Goal: Task Accomplishment & Management: Manage account settings

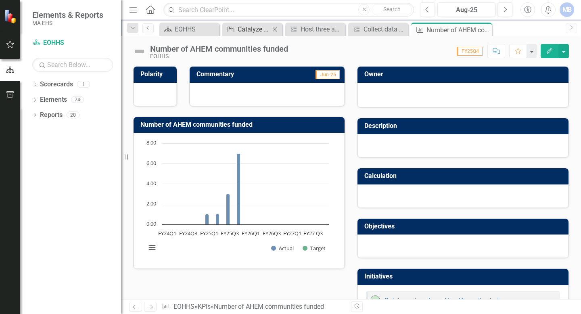
click at [257, 30] on div "Catalyze place-based health equity strategy" at bounding box center [254, 29] width 32 height 10
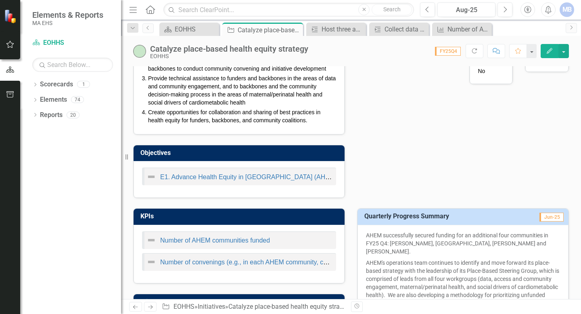
scroll to position [261, 0]
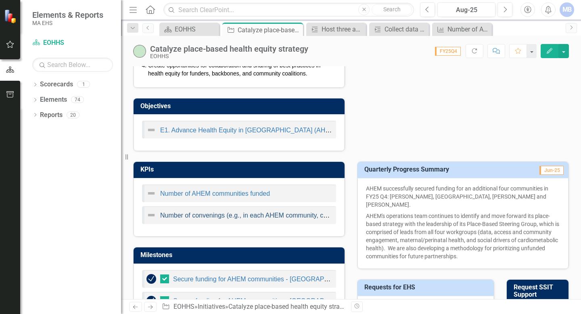
click at [213, 218] on link "Number of convenings (e.g., in each AHEM community, convenings of various indus…" at bounding box center [304, 215] width 289 height 7
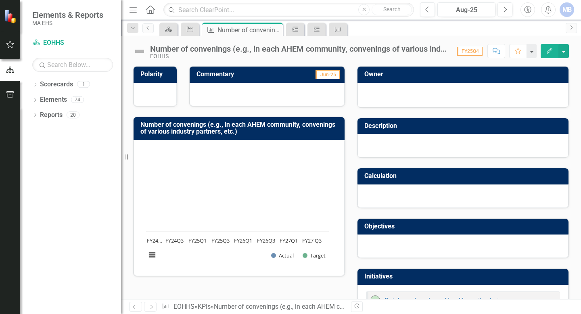
click at [548, 52] on icon "button" at bounding box center [550, 51] width 6 height 6
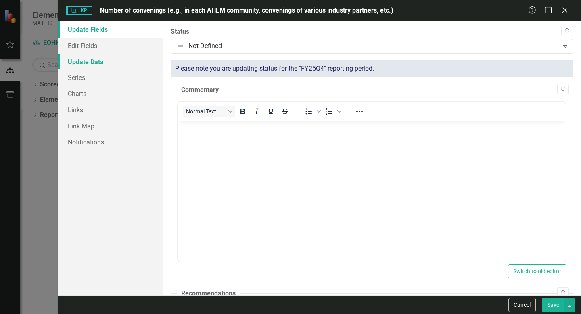
click at [85, 62] on link "Update Data" at bounding box center [110, 62] width 105 height 16
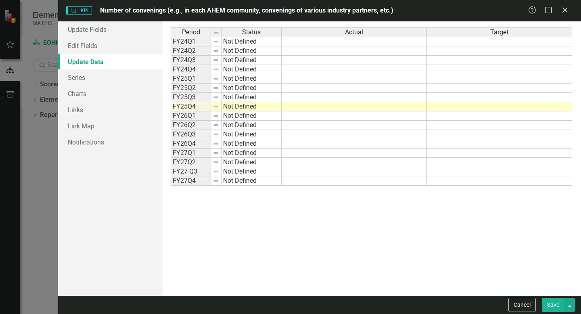
click at [332, 107] on td at bounding box center [354, 106] width 145 height 9
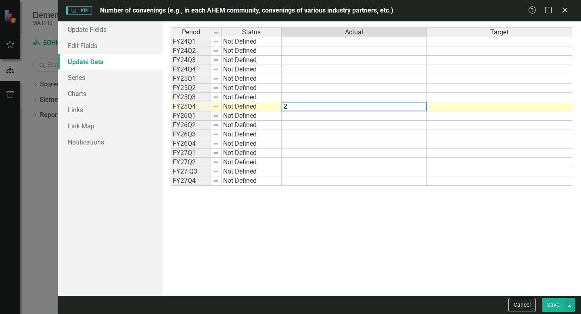
type textarea "2"
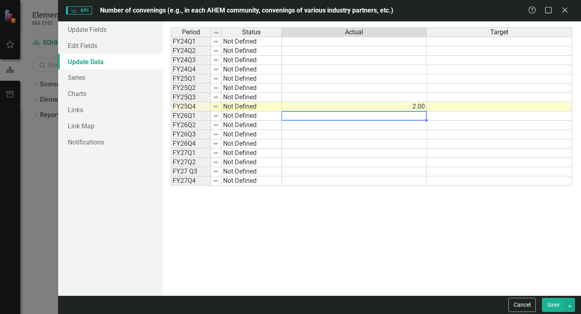
click at [331, 115] on td at bounding box center [354, 115] width 145 height 9
type textarea "3"
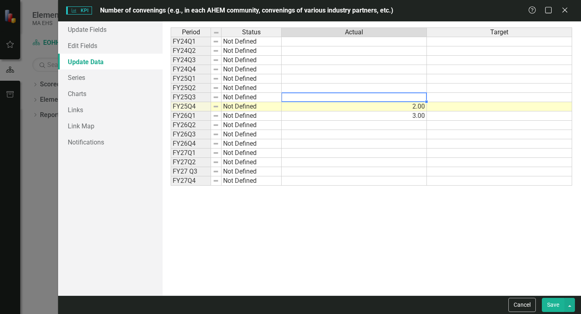
click at [324, 98] on td at bounding box center [354, 97] width 145 height 9
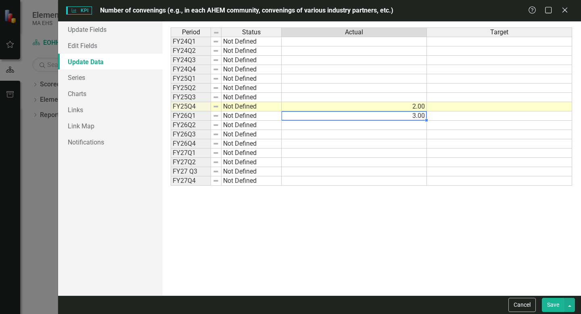
click at [326, 112] on td "3.00" at bounding box center [354, 115] width 145 height 9
click at [564, 12] on icon "Close" at bounding box center [565, 10] width 10 height 8
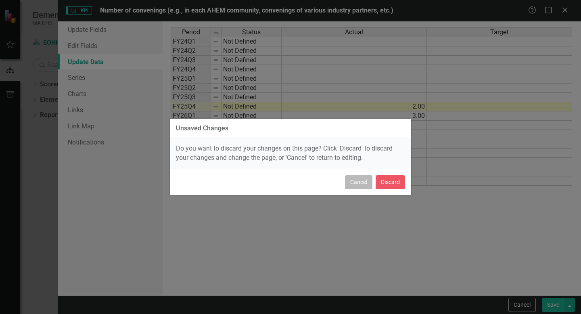
click at [366, 186] on button "Cancel" at bounding box center [358, 182] width 27 height 14
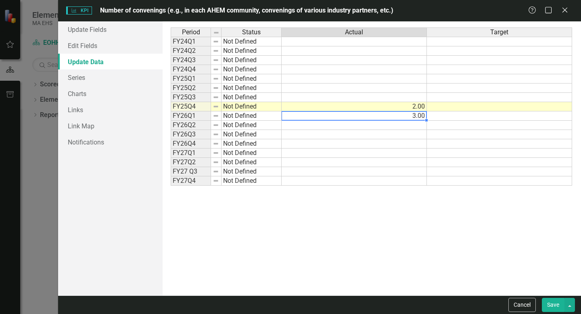
click at [397, 119] on td "3.00" at bounding box center [354, 115] width 145 height 9
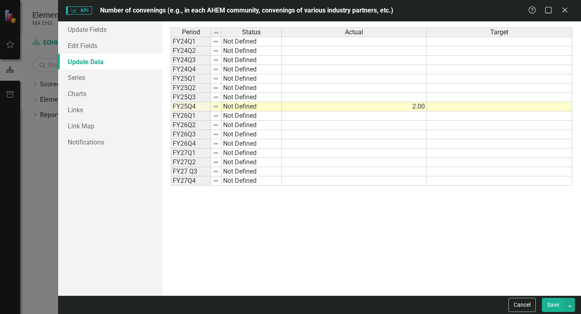
click at [549, 307] on button "Save" at bounding box center [553, 305] width 23 height 14
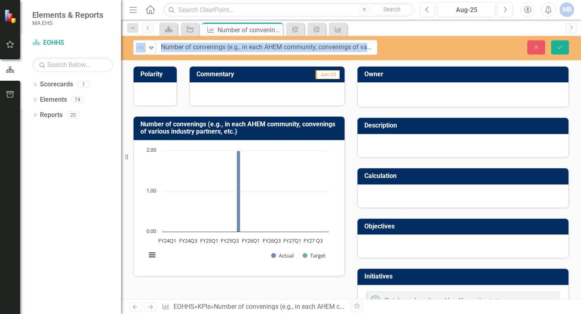
drag, startPoint x: 151, startPoint y: 44, endPoint x: 230, endPoint y: 47, distance: 79.6
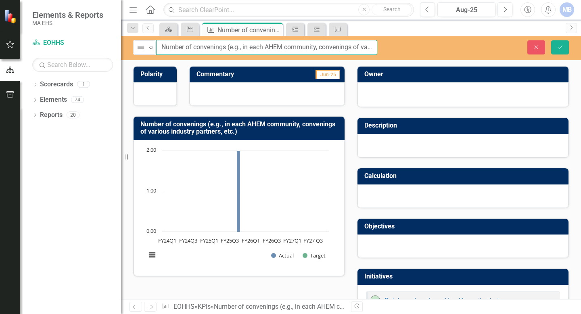
click at [230, 47] on input "Number of convenings (e.g., in each AHEM community, convenings of various indus…" at bounding box center [266, 47] width 221 height 15
click at [402, 61] on div "Not Defined Expand Number of convenings (e.g., in each AHEM community, convenin…" at bounding box center [351, 167] width 460 height 263
click at [249, 115] on div "Number of convenings (e.g., in each AHEM community, convenings of various indus…" at bounding box center [239, 191] width 224 height 170
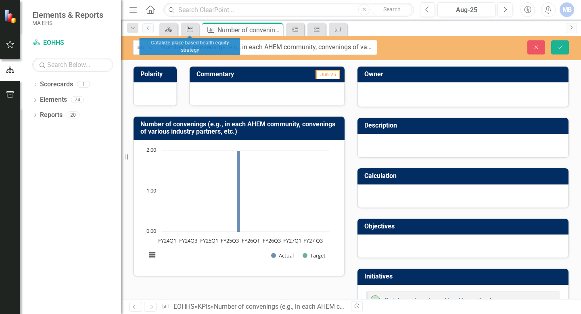
click at [188, 29] on icon "Initiative" at bounding box center [190, 29] width 8 height 6
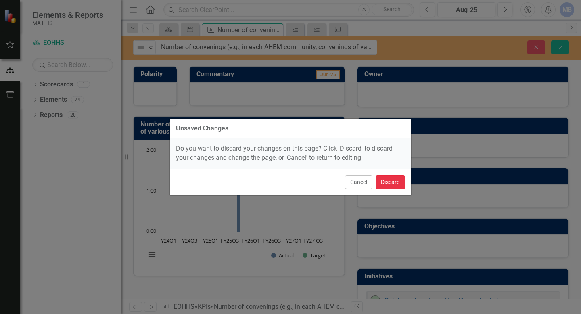
click at [393, 183] on button "Discard" at bounding box center [390, 182] width 29 height 14
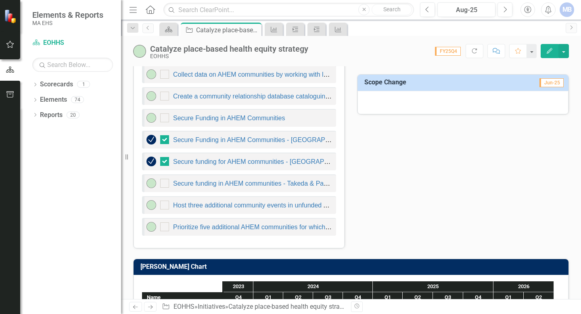
scroll to position [540, 0]
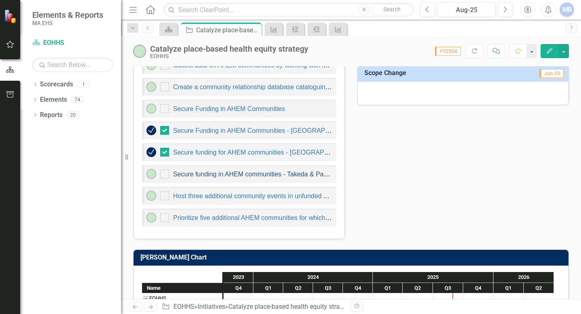
click at [237, 172] on link "Secure funding in AHEM communities - Takeda & Partners in Health" at bounding box center [270, 174] width 195 height 7
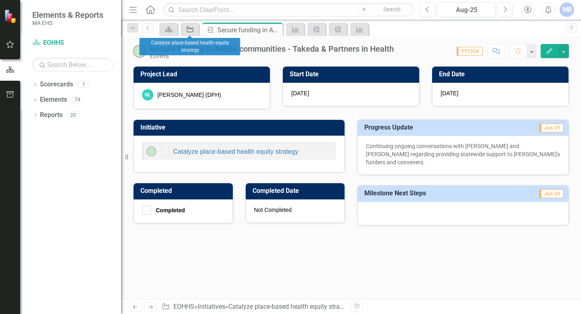
click at [191, 31] on icon "Initiative" at bounding box center [190, 29] width 8 height 6
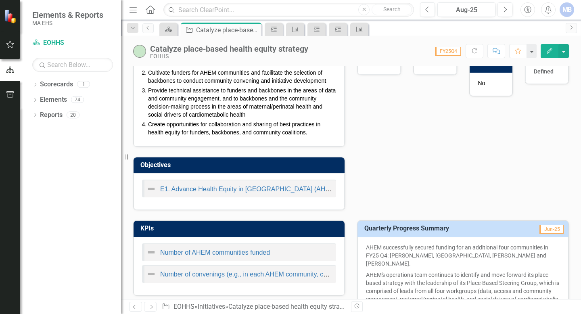
scroll to position [232, 0]
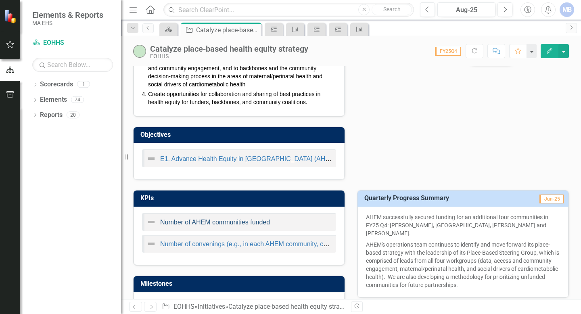
click at [229, 219] on link "Number of AHEM communities funded" at bounding box center [215, 222] width 110 height 7
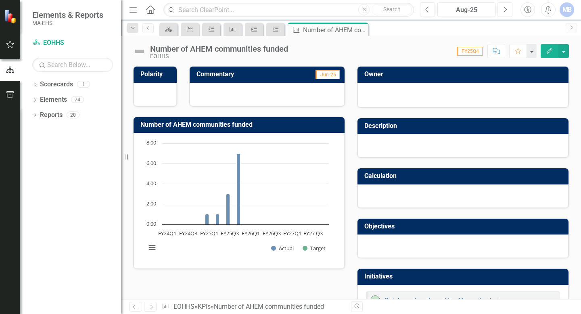
click at [505, 8] on icon "Next" at bounding box center [505, 9] width 4 height 7
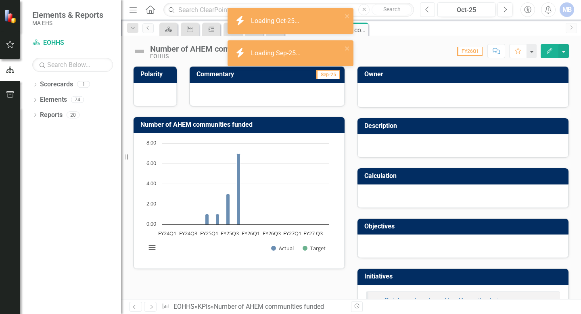
click at [429, 10] on icon "Previous" at bounding box center [428, 9] width 4 height 7
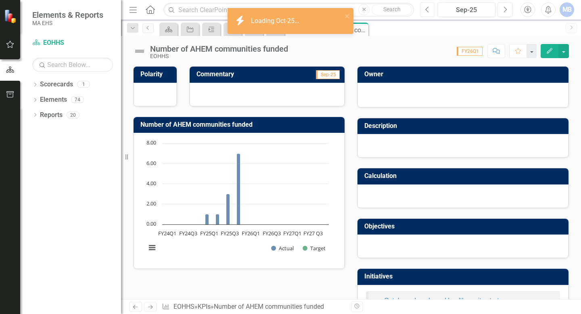
click at [429, 10] on icon "Previous" at bounding box center [428, 9] width 4 height 7
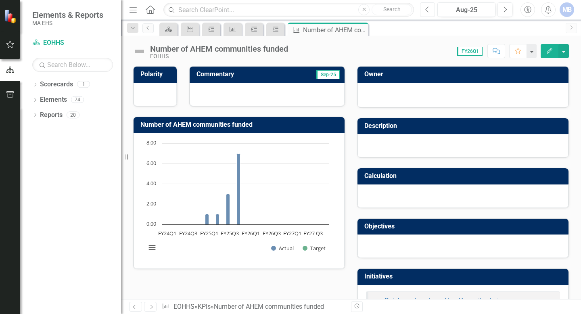
click at [428, 10] on icon "Previous" at bounding box center [428, 9] width 4 height 7
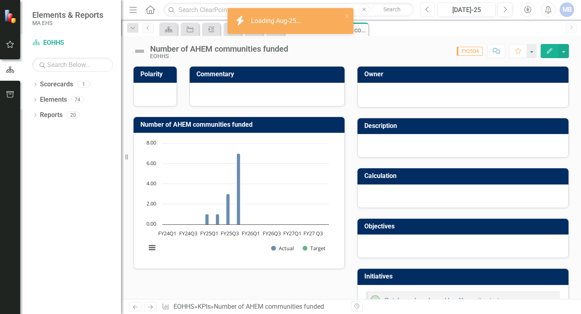
click at [428, 10] on icon "Previous" at bounding box center [428, 9] width 4 height 7
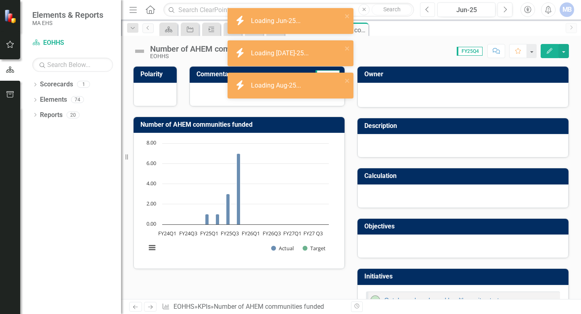
click at [428, 10] on icon "Previous" at bounding box center [428, 9] width 4 height 7
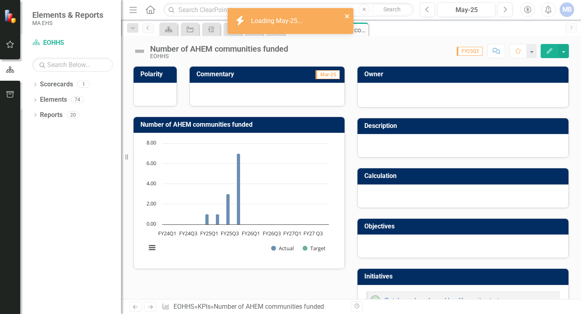
click at [347, 18] on icon "close" at bounding box center [348, 16] width 6 height 6
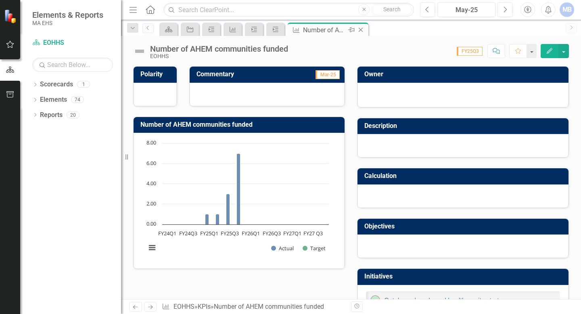
click at [359, 29] on icon "Close" at bounding box center [361, 30] width 8 height 6
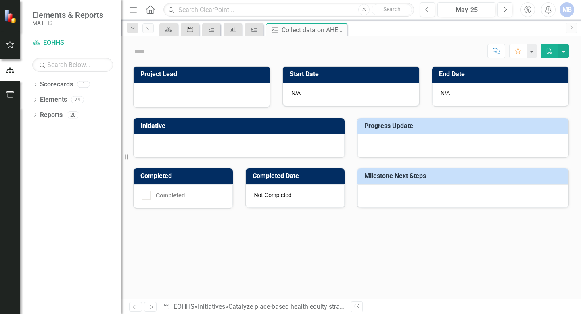
click at [189, 30] on icon "Initiative" at bounding box center [190, 29] width 8 height 6
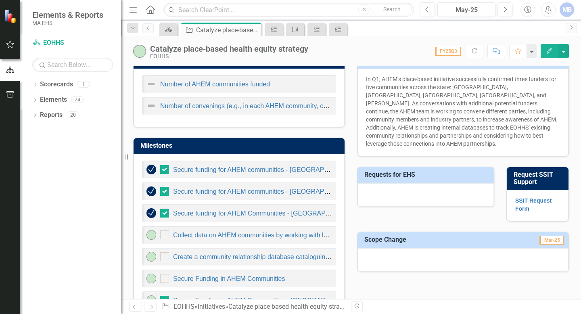
scroll to position [490, 0]
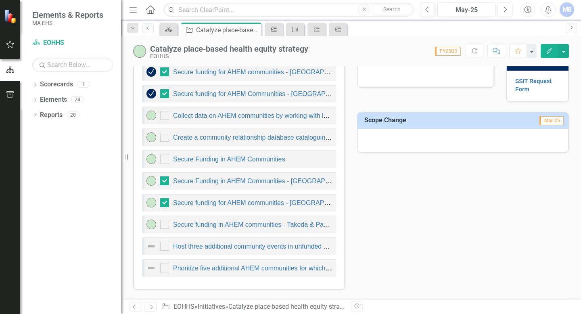
click at [267, 31] on div "Milestone" at bounding box center [272, 29] width 11 height 10
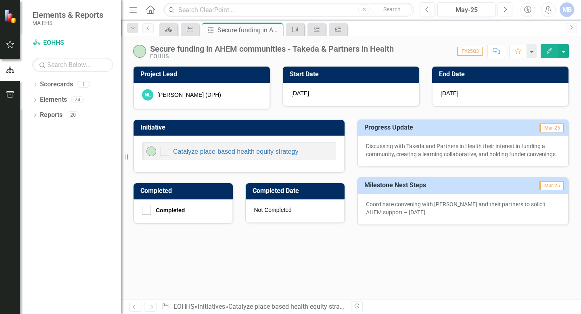
click at [504, 6] on icon "Next" at bounding box center [505, 9] width 4 height 7
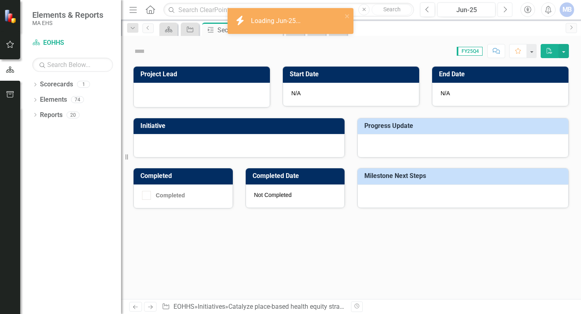
click at [504, 6] on icon "Next" at bounding box center [505, 9] width 4 height 7
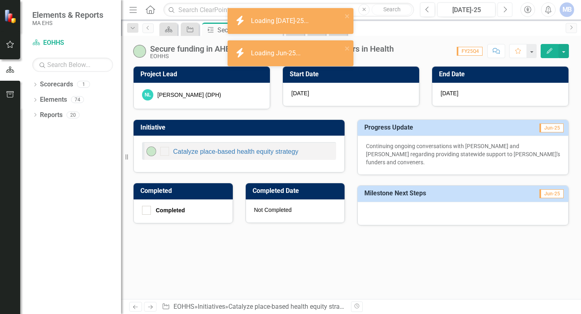
click at [504, 6] on icon "Next" at bounding box center [505, 9] width 4 height 7
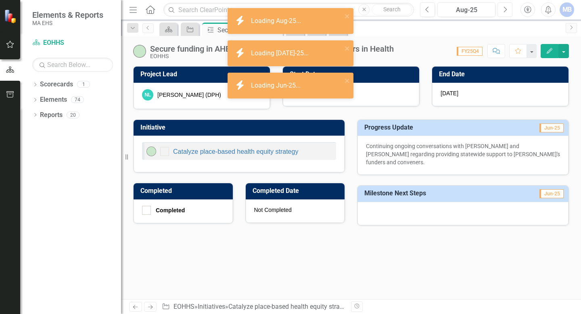
click at [504, 6] on icon "Next" at bounding box center [505, 9] width 4 height 7
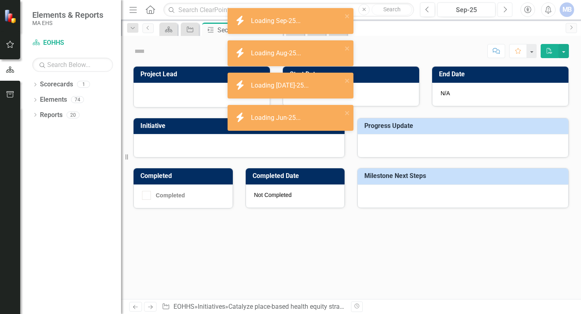
click at [504, 6] on icon "Next" at bounding box center [505, 9] width 4 height 7
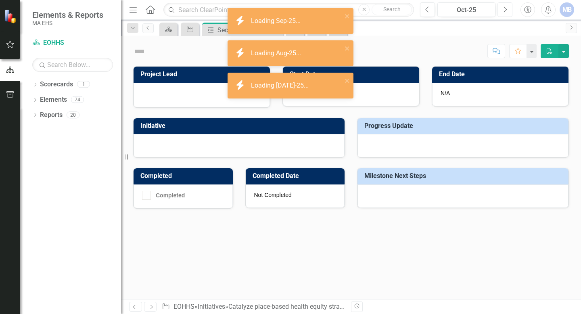
click at [504, 6] on icon "Next" at bounding box center [505, 9] width 4 height 7
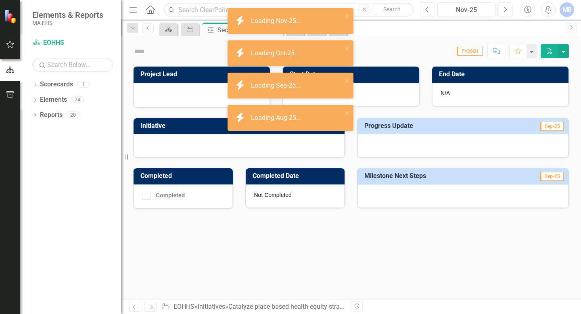
click at [430, 10] on icon "Previous" at bounding box center [428, 9] width 4 height 7
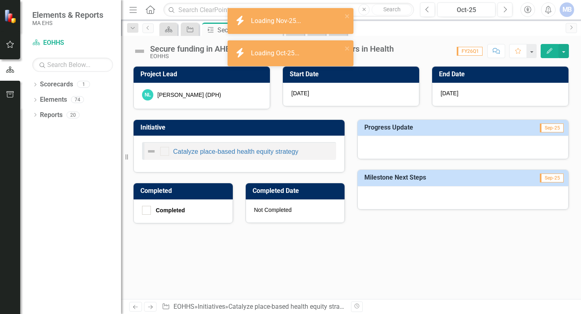
click at [549, 49] on icon "button" at bounding box center [550, 51] width 6 height 6
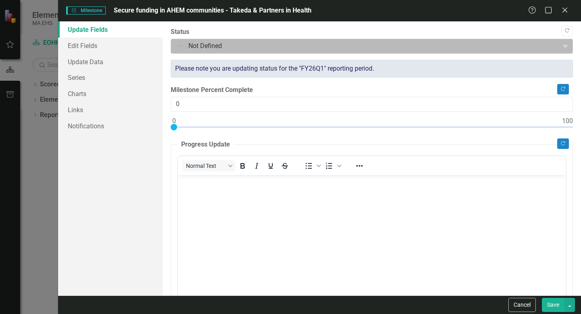
click at [208, 52] on div "Not Defined" at bounding box center [365, 46] width 386 height 14
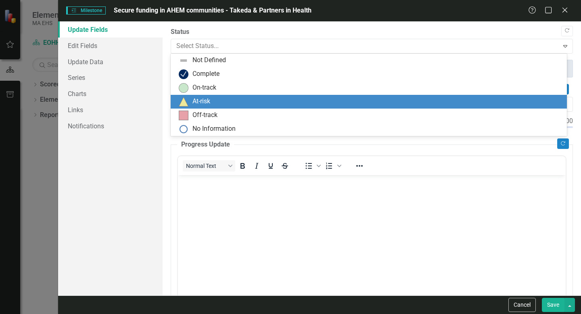
click at [218, 102] on div "At-risk" at bounding box center [371, 102] width 384 height 10
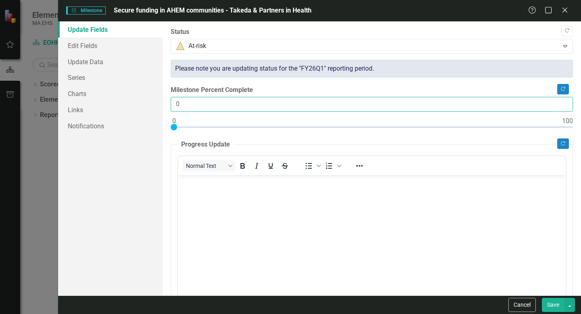
click at [212, 104] on input "0" at bounding box center [372, 104] width 402 height 15
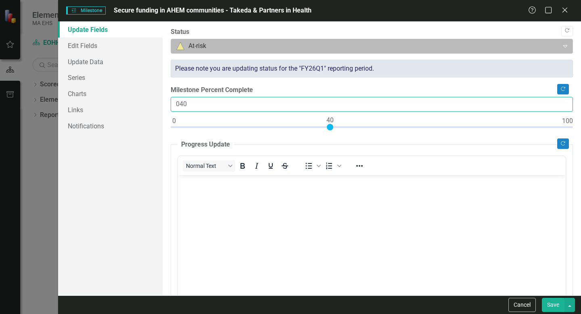
type input "040"
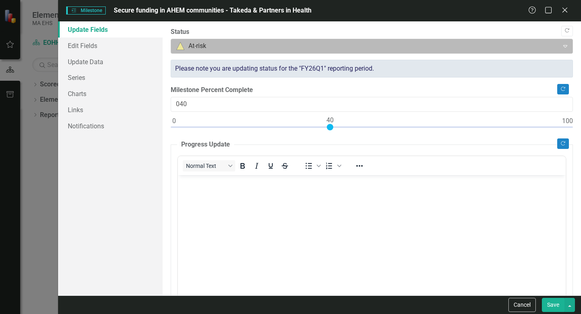
click at [273, 44] on div at bounding box center [364, 46] width 377 height 11
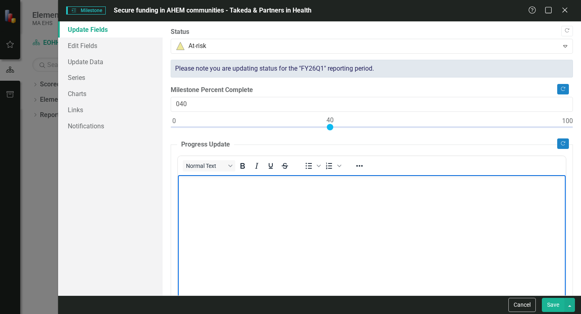
click at [223, 217] on body "Rich Text Area. Press ALT-0 for help." at bounding box center [372, 235] width 388 height 121
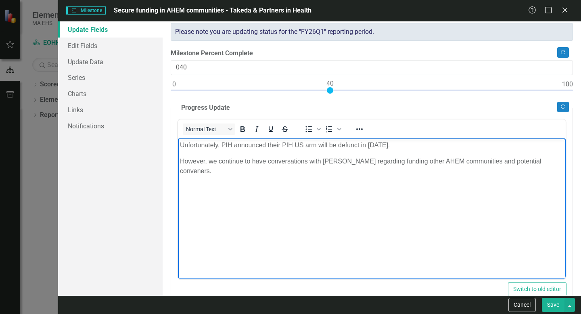
scroll to position [43, 0]
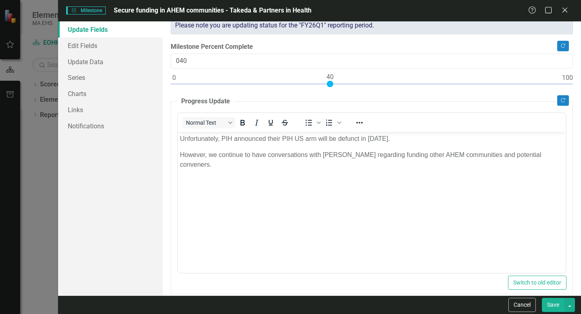
click at [390, 130] on div "Normal Text To open the popup, press Shift+Enter To open the popup, press Shift…" at bounding box center [372, 122] width 388 height 19
click at [390, 138] on p "Unfortunately, PIH announced their PIH US arm will be defunct in [DATE]." at bounding box center [372, 139] width 384 height 10
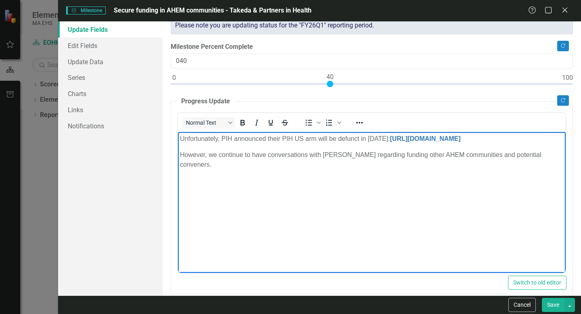
click at [366, 178] on body "Unfortunately, PIH announced their PIH US arm will be defunct in [DATE]: [URL][…" at bounding box center [372, 192] width 388 height 121
click at [361, 143] on p "Unfortunately, PIH announced their PIH US arm will be defunct in [DATE]: [URL][…" at bounding box center [372, 139] width 384 height 10
click at [358, 119] on icon "Reveal or hide additional toolbar items" at bounding box center [360, 123] width 10 height 10
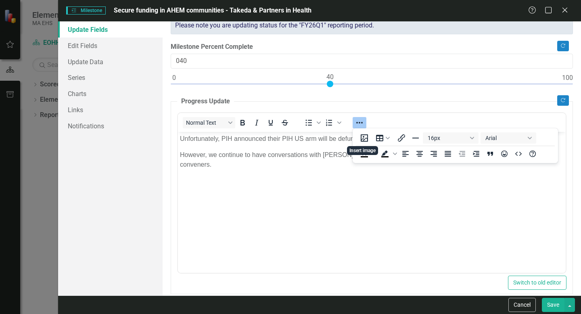
click at [318, 158] on body "Unfortunately, PIH announced their PIH US arm will be defunct in [DATE]: [URL][…" at bounding box center [372, 192] width 388 height 121
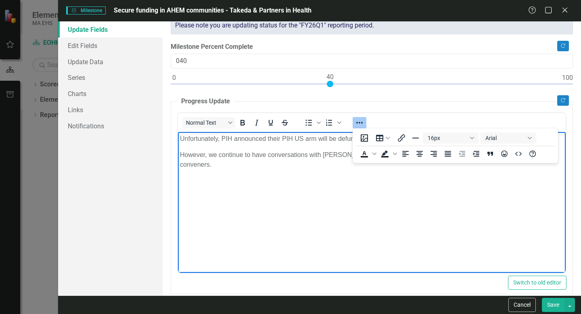
click at [298, 147] on body "Unfortunately, PIH announced their PIH US arm will be defunct in [DATE]: Howeve…" at bounding box center [372, 192] width 388 height 121
click at [335, 142] on p "Unfortunately, PIH announced their PIH US arm will be defunct in [DATE]:" at bounding box center [372, 139] width 384 height 10
click at [343, 140] on p "Unfortunately, PIH announced their PIH US arm will be defunct in [DATE]:" at bounding box center [372, 139] width 384 height 10
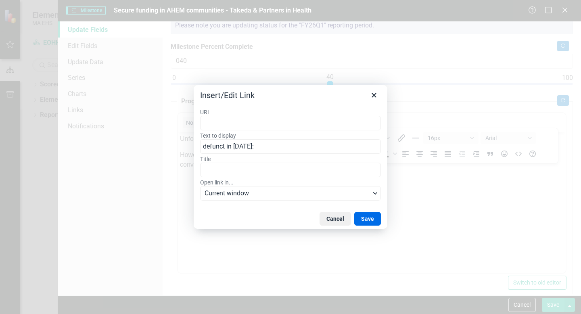
type input "[URL][DOMAIN_NAME]"
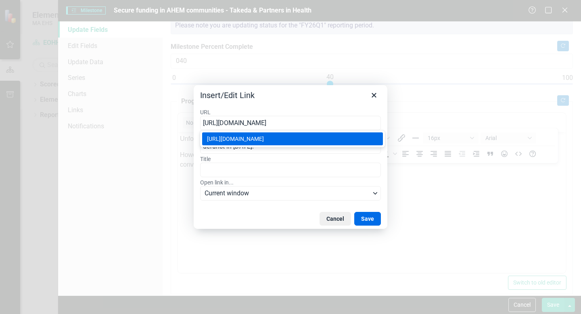
scroll to position [0, 43]
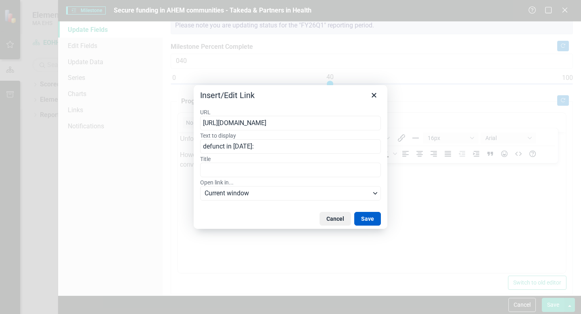
click at [368, 219] on button "Save" at bounding box center [367, 219] width 27 height 14
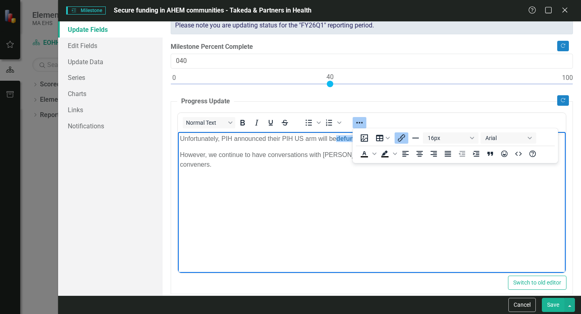
click at [353, 199] on body "Unfortunately, PIH announced their PIH US arm will be defunct in [DATE]: Howeve…" at bounding box center [372, 192] width 388 height 121
click at [359, 125] on icon "Reveal or hide additional toolbar items" at bounding box center [360, 123] width 10 height 10
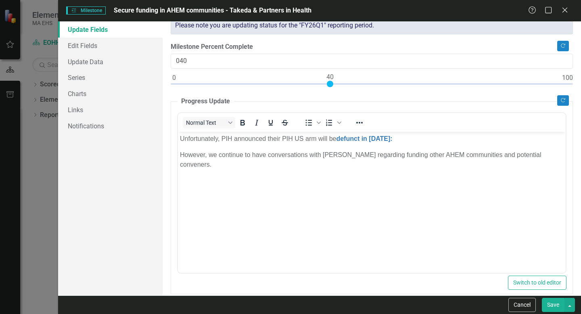
click at [345, 158] on p "However, we continue to have conversations with [PERSON_NAME] regarding funding…" at bounding box center [372, 159] width 384 height 19
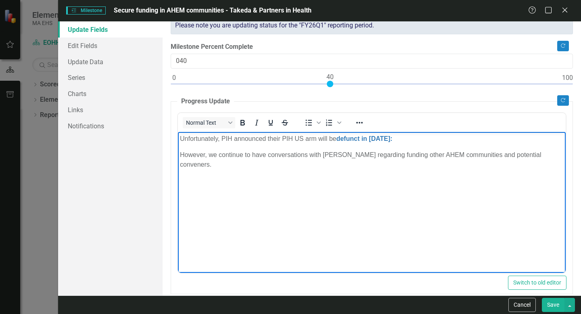
scroll to position [0, 0]
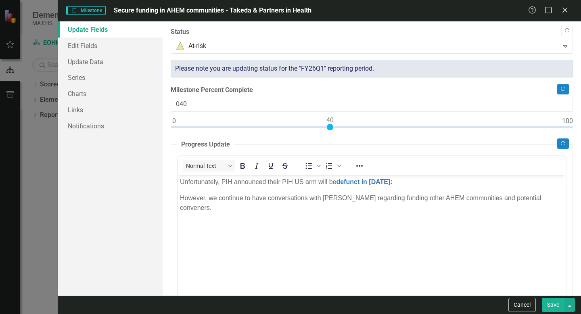
click at [550, 310] on button "Save" at bounding box center [553, 305] width 23 height 14
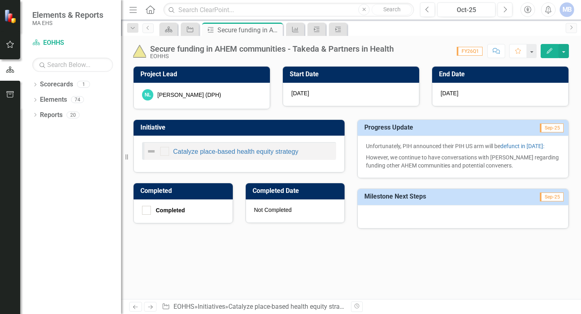
drag, startPoint x: 510, startPoint y: 168, endPoint x: 380, endPoint y: 148, distance: 131.9
click at [380, 148] on span "Unfortunately, PIH announced their PIH US arm will be defunct in [DATE]: Howeve…" at bounding box center [463, 155] width 194 height 27
drag, startPoint x: 367, startPoint y: 143, endPoint x: 487, endPoint y: 167, distance: 123.0
click at [488, 167] on span "Unfortunately, PIH announced their PIH US arm will be defunct in [DATE]: Howeve…" at bounding box center [463, 155] width 194 height 27
click at [487, 167] on p "However, we continue to have conversations with [PERSON_NAME] regarding funding…" at bounding box center [463, 161] width 194 height 18
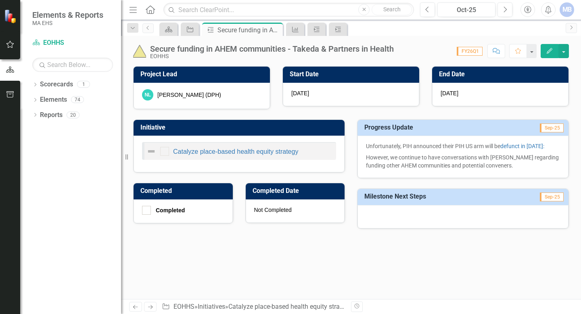
click at [467, 50] on span "FY26Q1" at bounding box center [470, 51] width 26 height 9
click at [428, 10] on icon "Previous" at bounding box center [428, 9] width 4 height 7
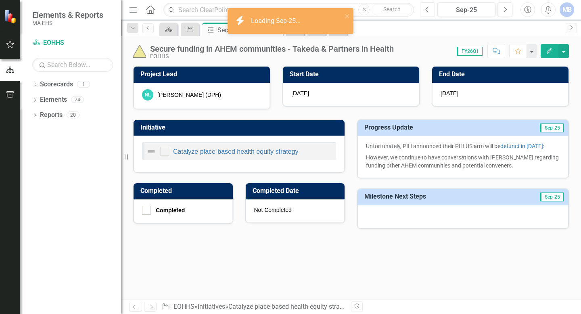
click at [428, 10] on icon "Previous" at bounding box center [428, 9] width 4 height 7
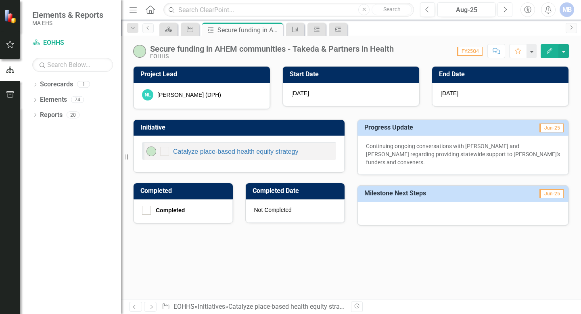
click at [505, 10] on icon "Next" at bounding box center [505, 9] width 4 height 7
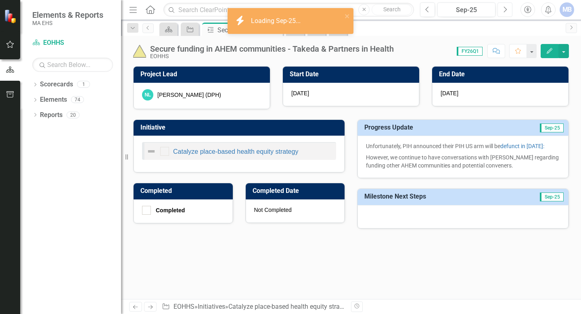
click at [505, 10] on icon "Next" at bounding box center [505, 9] width 4 height 7
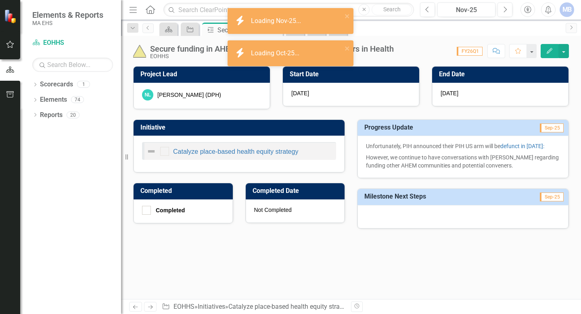
click at [214, 31] on icon "Milestone" at bounding box center [211, 30] width 8 height 6
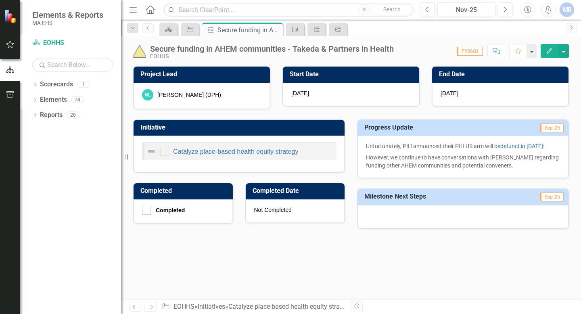
click at [349, 18] on div "icon.bolt Loading Nov-25..." at bounding box center [290, 24] width 129 height 36
click at [276, 29] on icon "Close" at bounding box center [275, 30] width 8 height 6
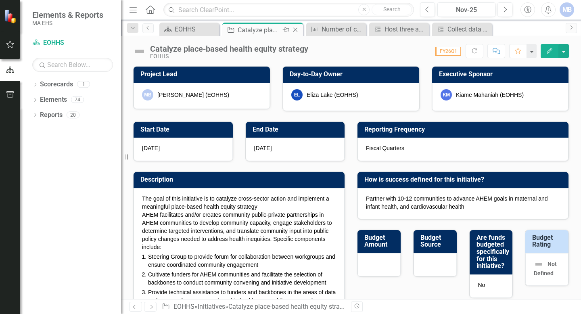
checkbox input "true"
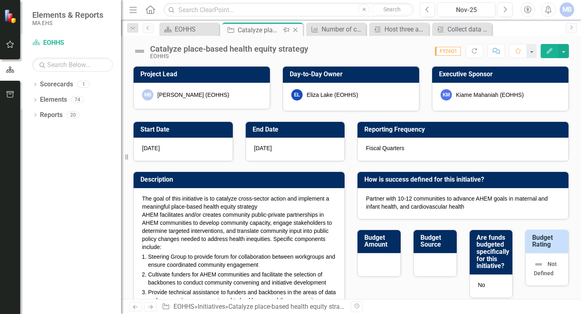
click at [242, 30] on div "Catalyze place-based health equity strategy" at bounding box center [259, 30] width 43 height 10
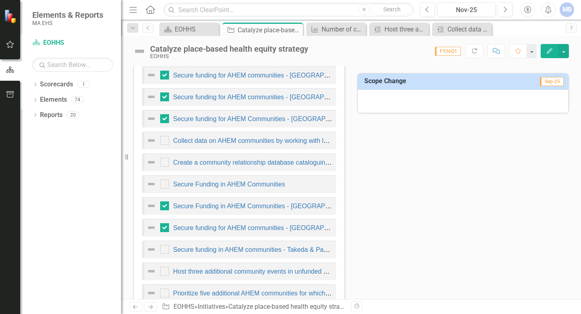
scroll to position [531, 0]
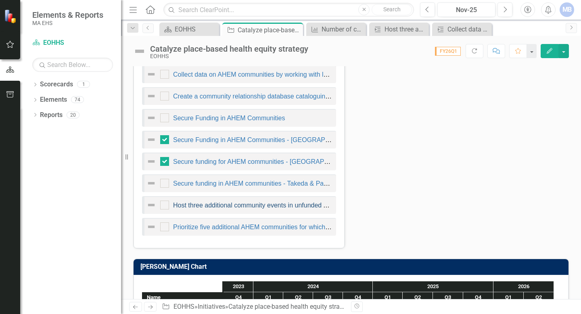
click at [238, 208] on link "Host three additional community events in unfunded AHEM communities." at bounding box center [277, 205] width 209 height 7
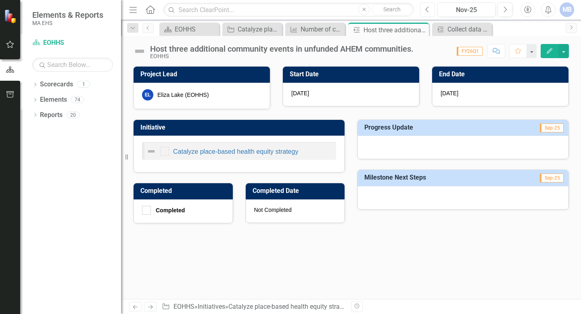
click at [431, 10] on button "Previous" at bounding box center [427, 9] width 15 height 15
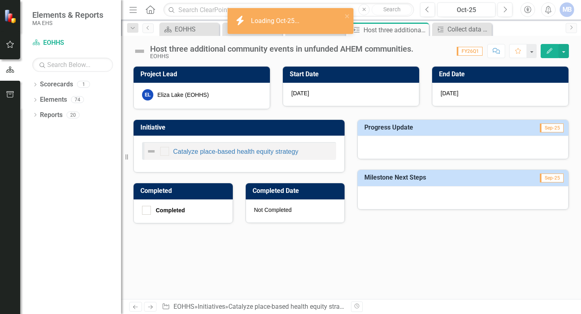
click at [549, 52] on icon "Edit" at bounding box center [549, 51] width 7 height 6
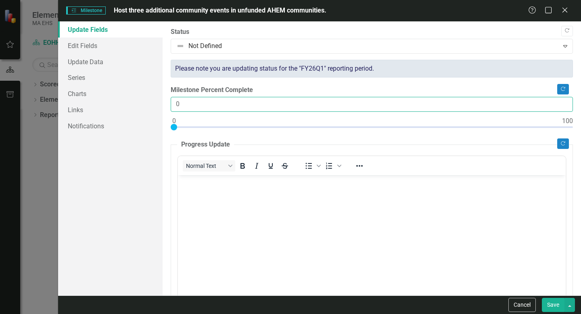
click at [197, 98] on input "0" at bounding box center [372, 104] width 402 height 15
type input "066"
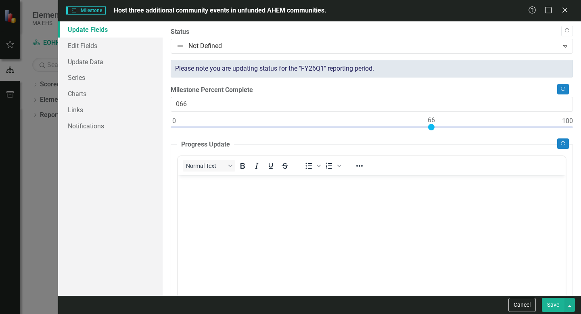
click at [220, 236] on body "Rich Text Area. Press ALT-0 for help." at bounding box center [372, 235] width 388 height 121
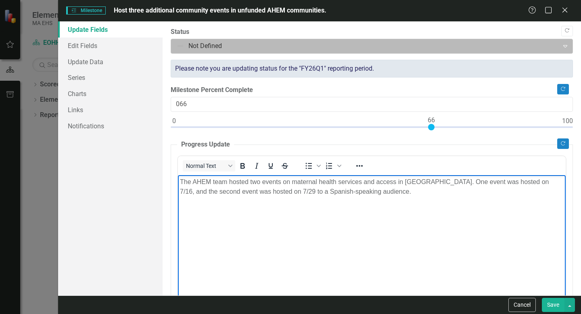
click at [249, 44] on div at bounding box center [364, 46] width 377 height 11
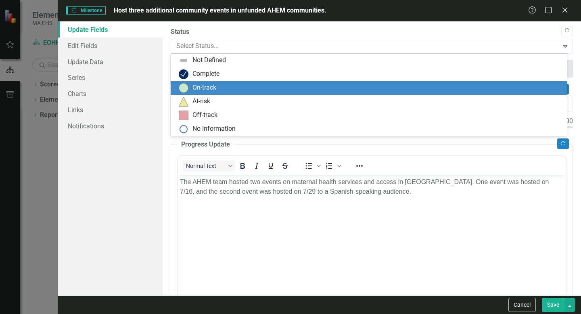
click at [230, 83] on div "On-track" at bounding box center [371, 88] width 384 height 10
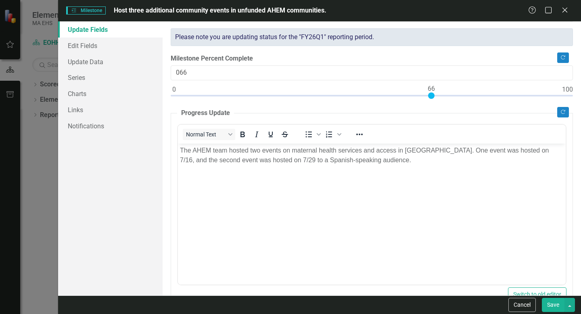
scroll to position [80, 0]
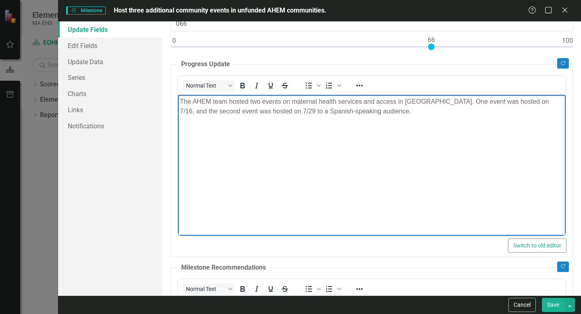
click at [417, 135] on body "The AHEM team hosted two events on maternal health services and access in [GEOG…" at bounding box center [372, 154] width 388 height 121
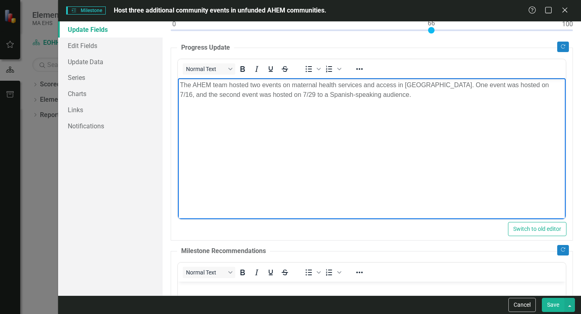
scroll to position [0, 0]
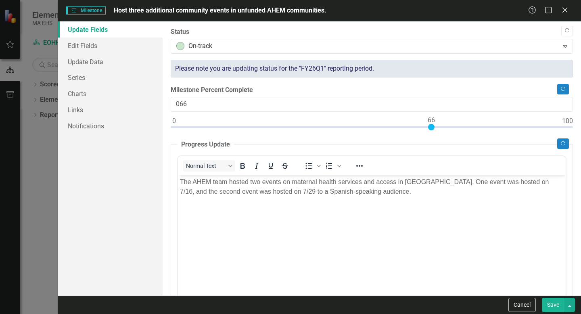
click at [553, 303] on button "Save" at bounding box center [553, 305] width 23 height 14
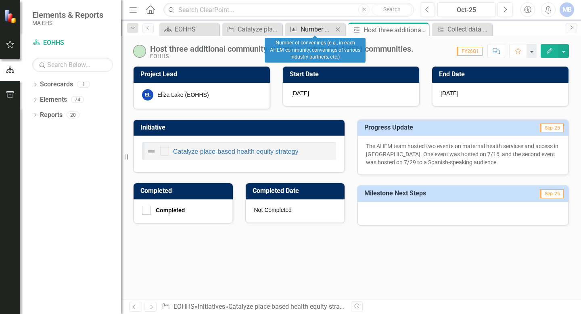
click at [308, 25] on div "Number of convenings (e.g., in each AHEM community, convenings of various indus…" at bounding box center [317, 29] width 32 height 10
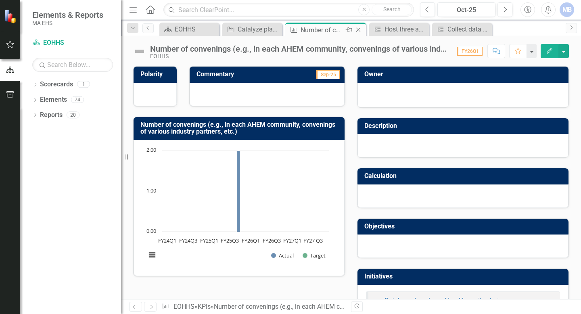
click at [358, 29] on icon "Close" at bounding box center [358, 30] width 8 height 6
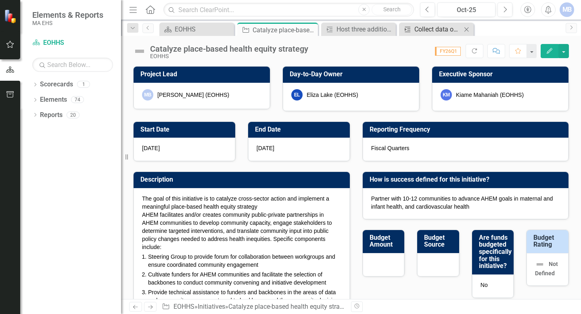
click at [434, 27] on div "Collect data on AHEM communities by working with local health experts" at bounding box center [438, 29] width 47 height 10
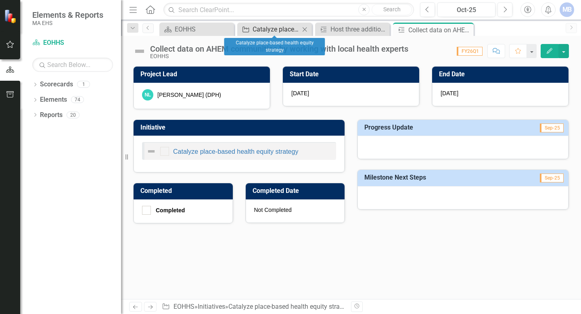
click at [249, 28] on icon "Initiative" at bounding box center [246, 29] width 8 height 6
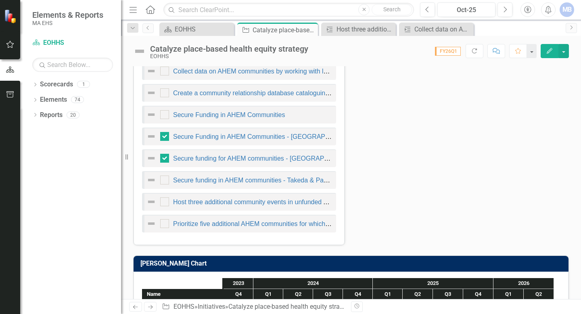
scroll to position [535, 0]
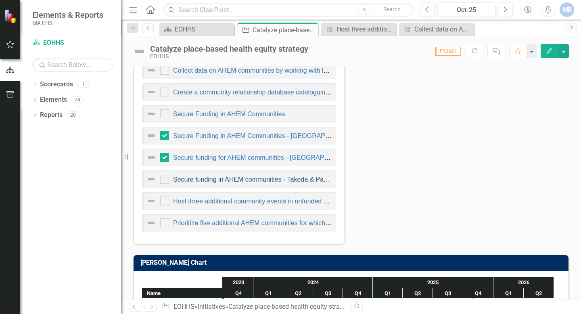
click at [245, 180] on link "Secure funding in AHEM communities - Takeda & Partners in Health" at bounding box center [270, 179] width 195 height 7
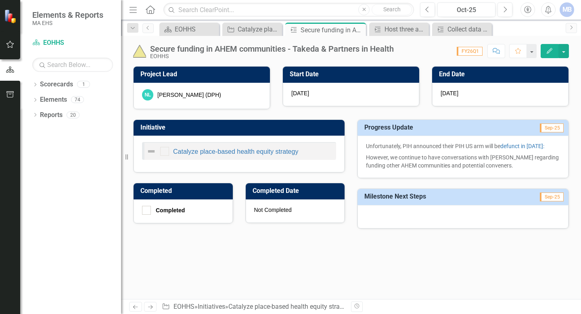
click at [548, 50] on icon "Edit" at bounding box center [549, 51] width 7 height 6
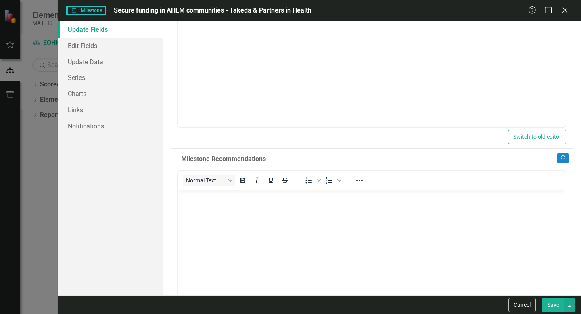
scroll to position [219, 0]
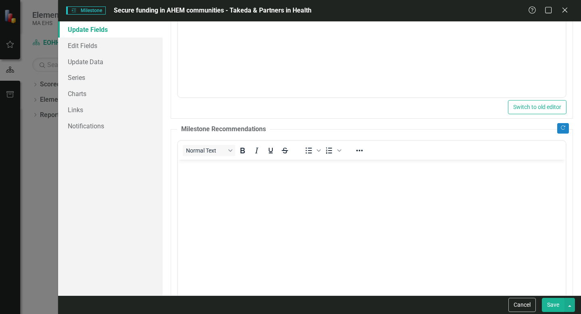
click at [369, 205] on body "Rich Text Area. Press ALT-0 for help." at bounding box center [372, 219] width 388 height 121
click at [553, 305] on button "Save" at bounding box center [553, 305] width 23 height 14
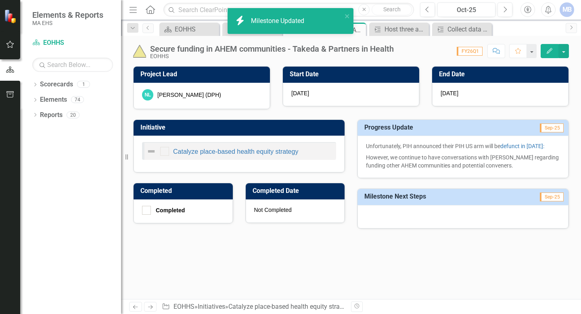
click at [340, 14] on div "icon.bolt Milestone Updated" at bounding box center [287, 21] width 109 height 14
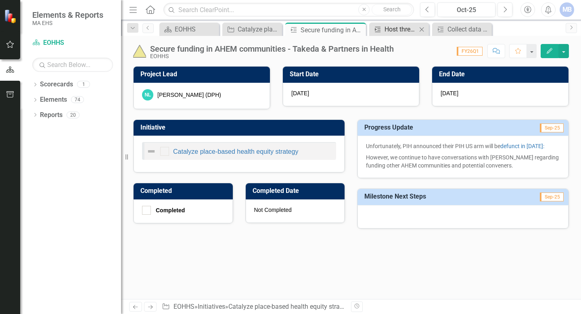
click at [386, 27] on div "Host three additional community events in unfunded AHEM communities." at bounding box center [401, 29] width 32 height 10
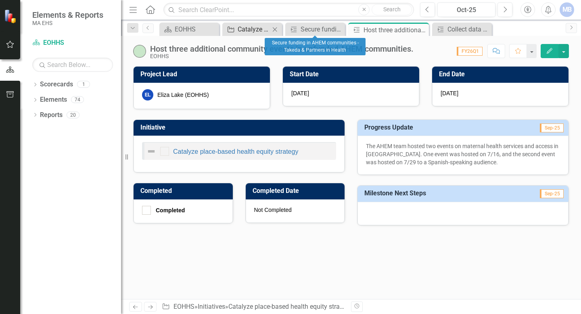
click at [242, 34] on div "Catalyze place-based health equity strategy" at bounding box center [254, 29] width 32 height 10
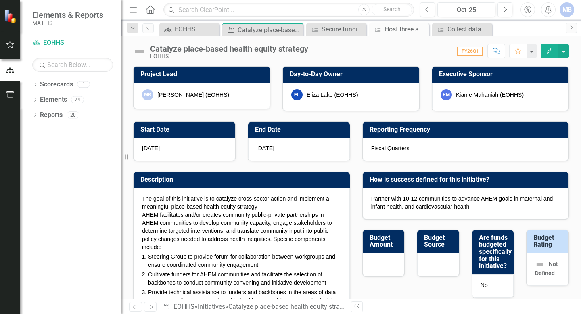
checkbox input "true"
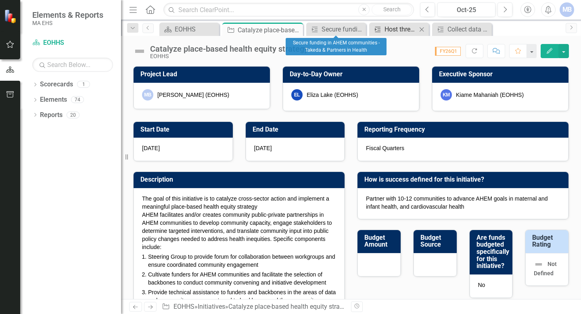
click at [388, 30] on div "Host three additional community events in unfunded AHEM communities." at bounding box center [401, 29] width 32 height 10
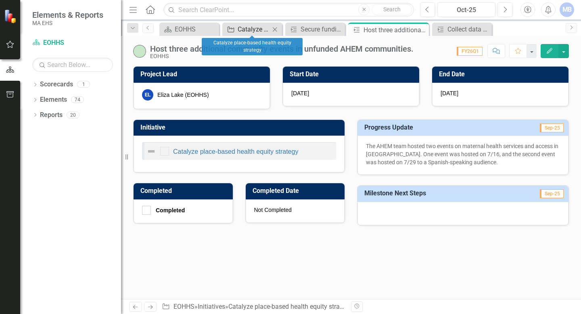
click at [252, 28] on div "Catalyze place-based health equity strategy" at bounding box center [254, 29] width 32 height 10
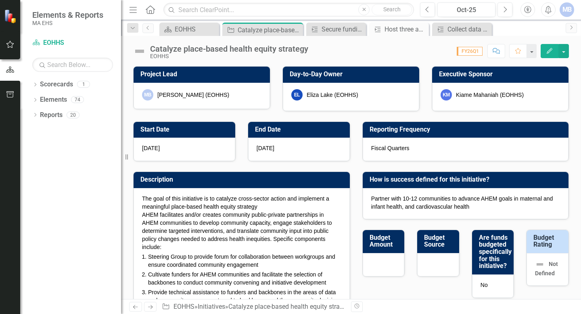
checkbox input "true"
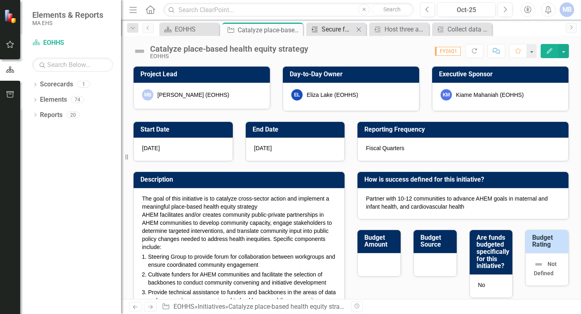
click at [312, 30] on icon "Milestone" at bounding box center [315, 29] width 8 height 6
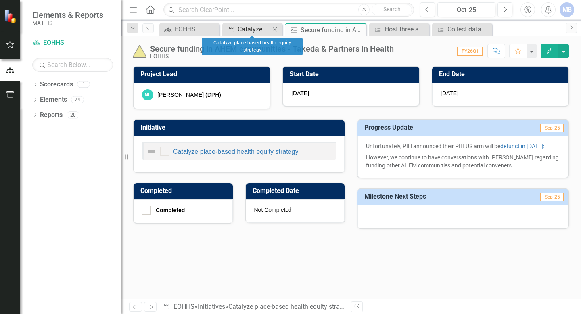
click at [247, 28] on div "Catalyze place-based health equity strategy" at bounding box center [254, 29] width 32 height 10
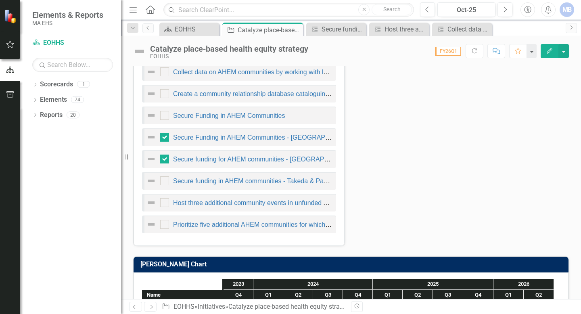
scroll to position [538, 0]
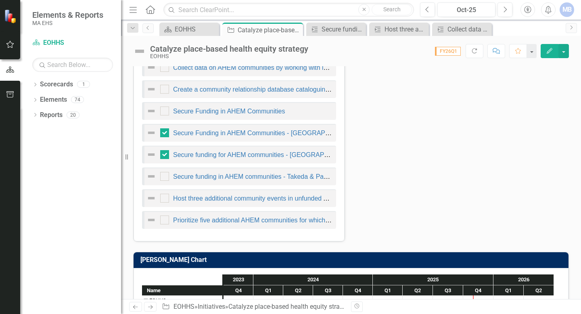
click at [214, 224] on div "Prioritize five additional AHEM communities for which there is no identified fu…" at bounding box center [240, 220] width 186 height 10
click at [212, 220] on link "Prioritize five additional AHEM communities for which there is no identified fu…" at bounding box center [289, 220] width 233 height 7
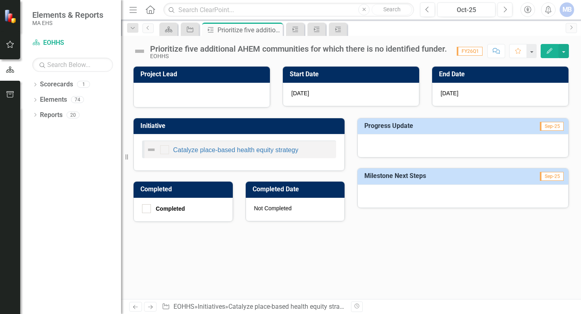
click at [548, 50] on icon "Edit" at bounding box center [549, 51] width 7 height 6
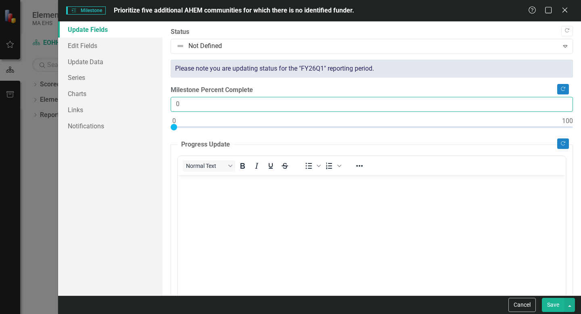
click at [211, 108] on input "0" at bounding box center [372, 104] width 402 height 15
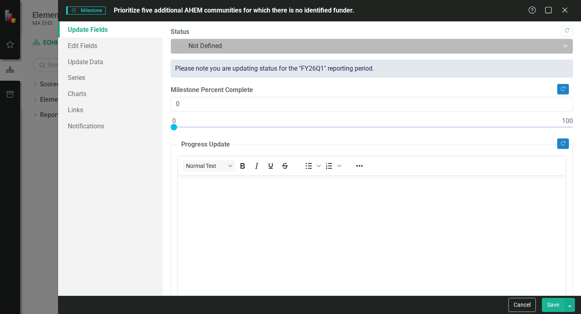
click at [243, 49] on div at bounding box center [364, 46] width 377 height 11
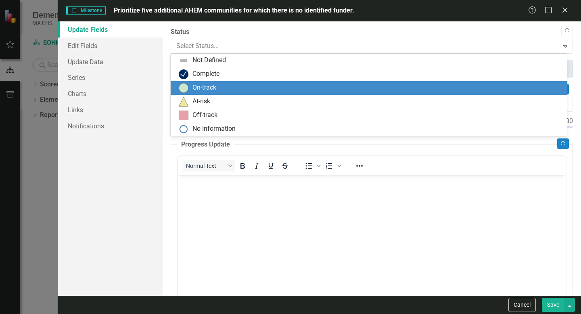
click at [225, 82] on div "On-track" at bounding box center [369, 88] width 396 height 14
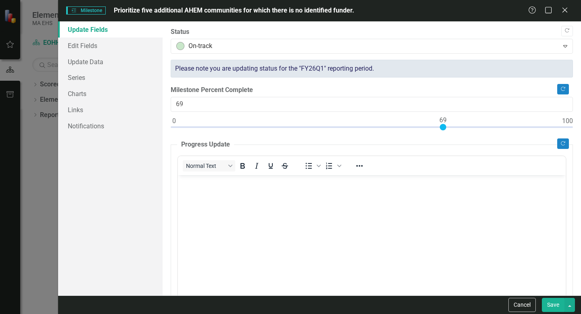
type input "70"
drag, startPoint x: 175, startPoint y: 128, endPoint x: 446, endPoint y: 128, distance: 271.7
click at [448, 129] on div at bounding box center [447, 127] width 6 height 6
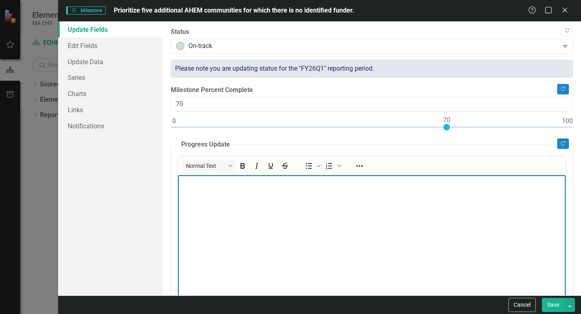
click at [317, 217] on body "Rich Text Area. Press ALT-0 for help." at bounding box center [372, 235] width 388 height 121
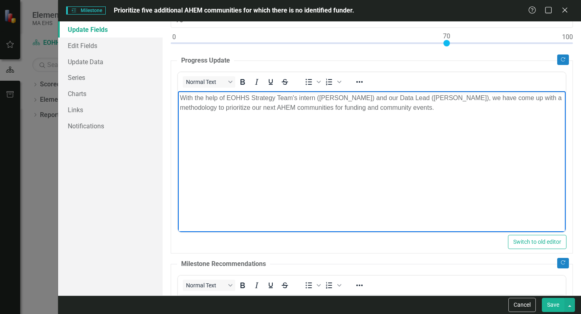
scroll to position [212, 0]
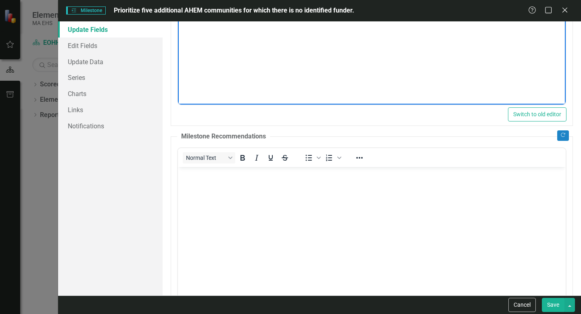
click at [257, 191] on body "Rich Text Area. Press ALT-0 for help." at bounding box center [372, 227] width 388 height 121
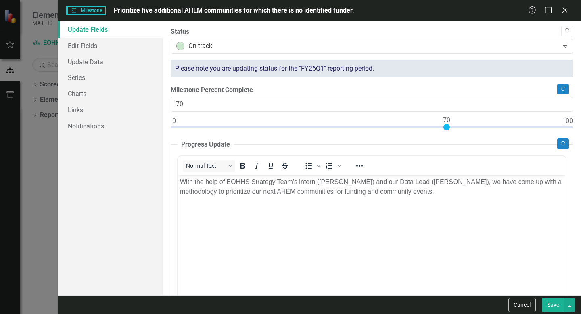
scroll to position [0, 0]
click at [556, 306] on button "Save" at bounding box center [553, 305] width 23 height 14
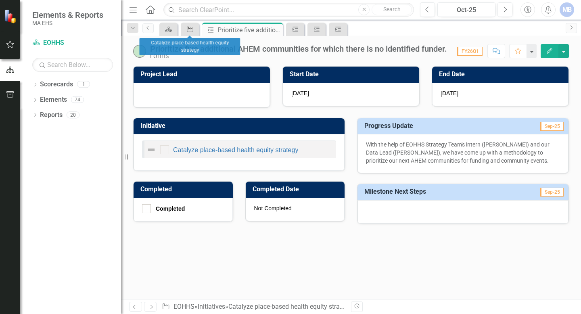
click at [187, 27] on icon "Initiative" at bounding box center [190, 29] width 8 height 6
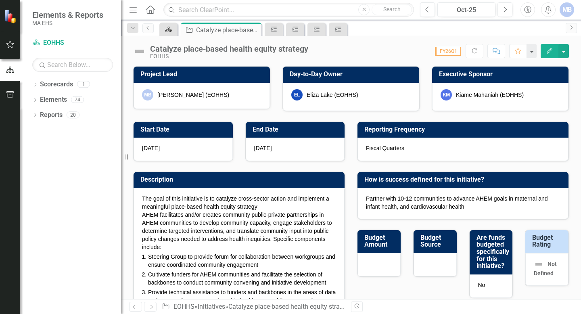
checkbox input "false"
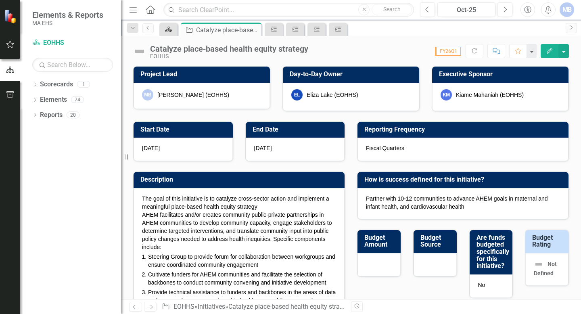
checkbox input "true"
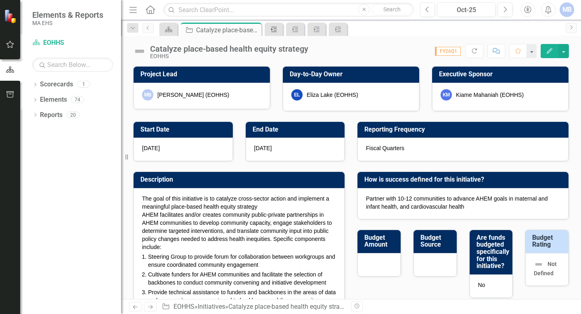
click at [273, 26] on icon "Milestone" at bounding box center [274, 29] width 8 height 6
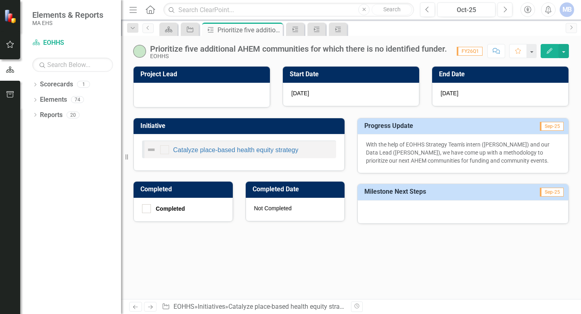
click at [233, 55] on div "EOHHS" at bounding box center [298, 56] width 297 height 6
click at [230, 47] on div "Prioritize five additional AHEM communities for which there is no identified fu…" at bounding box center [298, 48] width 297 height 9
click at [544, 51] on button "Edit" at bounding box center [550, 51] width 18 height 14
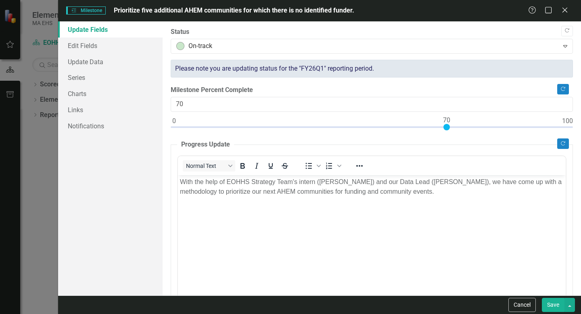
drag, startPoint x: 378, startPoint y: 13, endPoint x: 137, endPoint y: 17, distance: 241.4
click at [137, 17] on div "Milestones Milestone Prioritize five additional AHEM communities for which ther…" at bounding box center [319, 10] width 523 height 21
drag, startPoint x: 115, startPoint y: 10, endPoint x: 336, endPoint y: 8, distance: 221.2
click at [336, 9] on span "Prioritize five additional AHEM communities for which there is no identified fu…" at bounding box center [234, 10] width 241 height 8
click at [331, 226] on body "With the help of EOHHS Strategy Team's intern ([PERSON_NAME]) and our Data Lead…" at bounding box center [372, 235] width 388 height 121
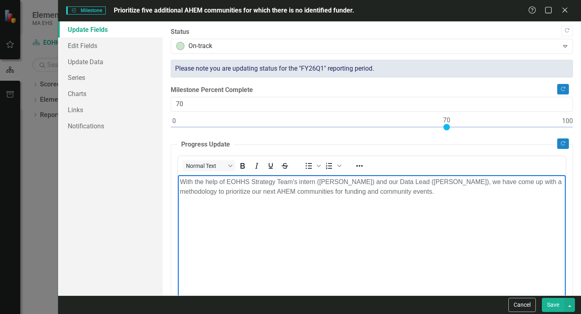
click at [332, 19] on div "Milestones Milestone Prioritize five additional AHEM communities for which ther…" at bounding box center [319, 10] width 523 height 21
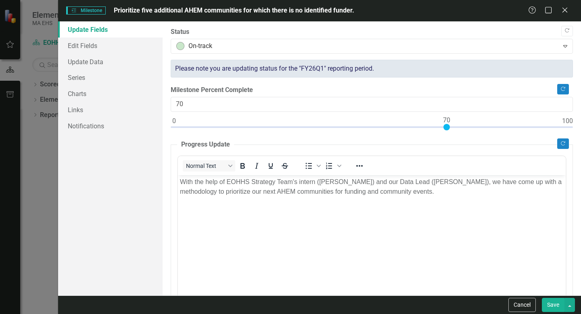
click at [348, 10] on span "Prioritize five additional AHEM communities for which there is no identified fu…" at bounding box center [234, 10] width 241 height 8
click at [84, 49] on link "Edit Fields" at bounding box center [110, 46] width 105 height 16
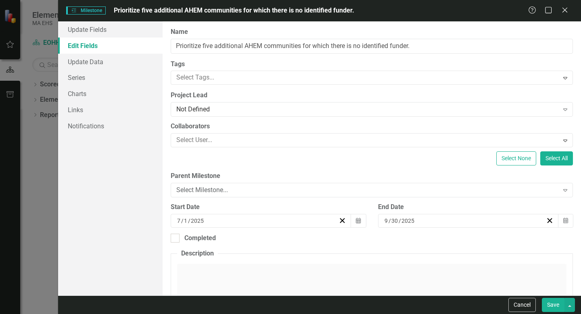
click at [254, 38] on div "Name Prioritize five additional AHEM communities for which there is no identifi…" at bounding box center [372, 40] width 402 height 26
click at [254, 54] on div "ClearPoint Can Do More! How ClearPoint Can Help Close Enterprise plans can auto…" at bounding box center [372, 158] width 419 height 274
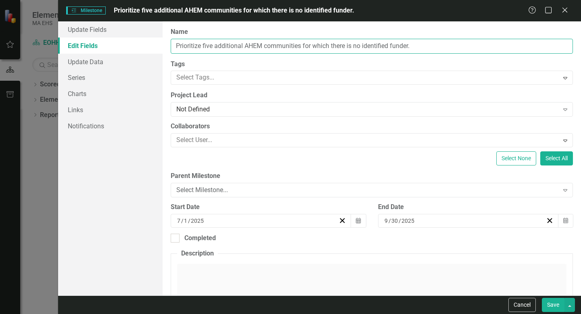
click at [254, 50] on input "Prioritize five additional AHEM communities for which there is no identified fu…" at bounding box center [372, 46] width 402 height 15
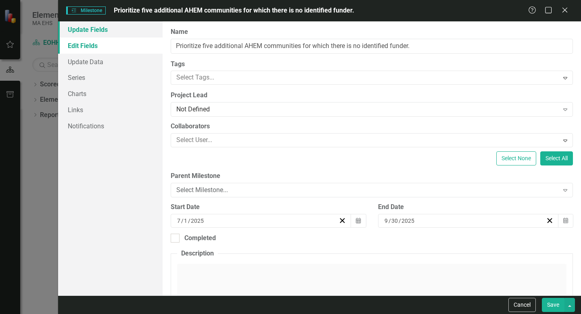
click at [127, 25] on link "Update Fields" at bounding box center [110, 29] width 105 height 16
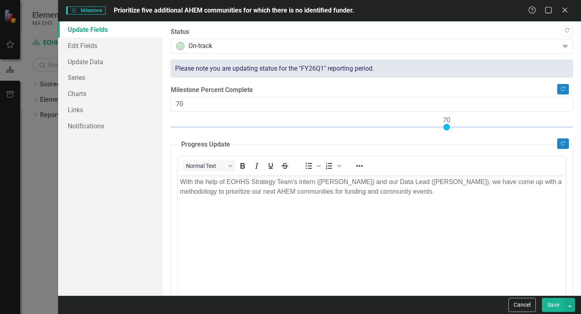
click at [447, 126] on div at bounding box center [447, 127] width 6 height 6
click at [551, 309] on button "Save" at bounding box center [553, 305] width 23 height 14
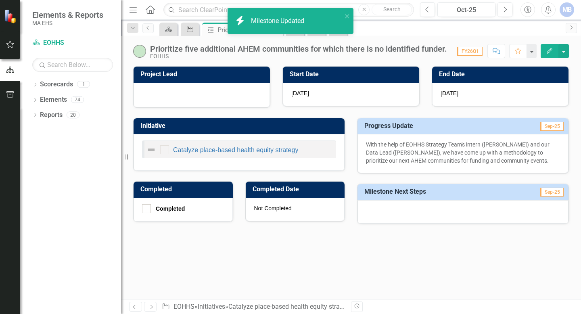
click at [187, 32] on div "Initiative" at bounding box center [188, 29] width 11 height 10
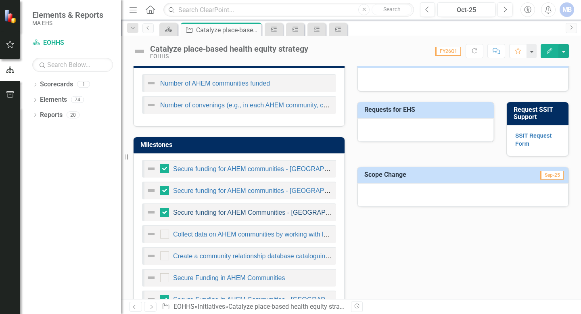
scroll to position [442, 0]
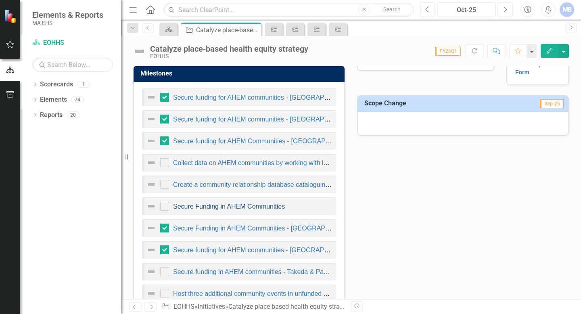
click at [251, 206] on link "Secure Funding in AHEM Communities" at bounding box center [229, 206] width 112 height 7
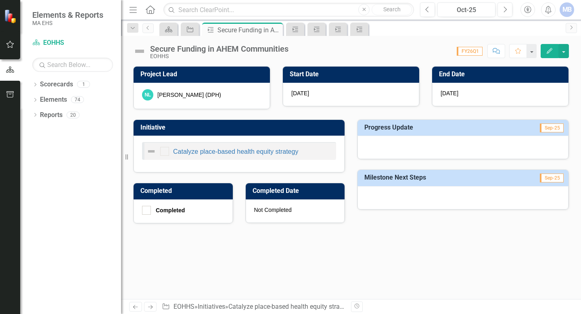
click at [548, 51] on icon "Edit" at bounding box center [549, 51] width 7 height 6
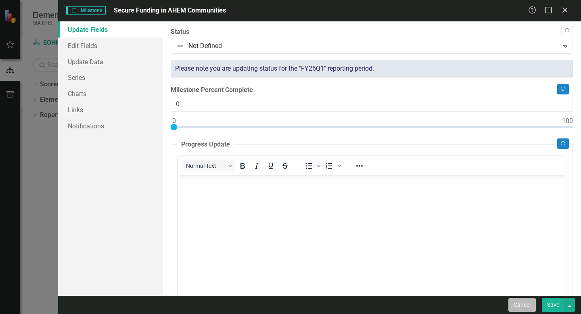
click at [522, 305] on button "Cancel" at bounding box center [522, 305] width 27 height 14
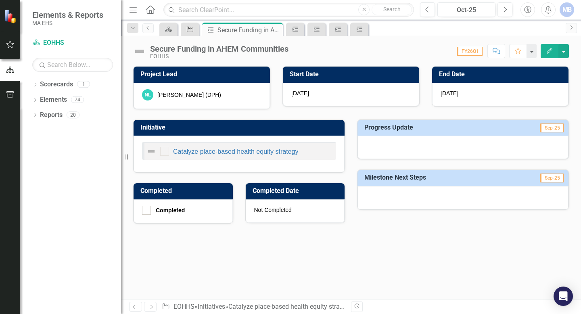
click at [187, 32] on icon "Initiative" at bounding box center [190, 29] width 8 height 6
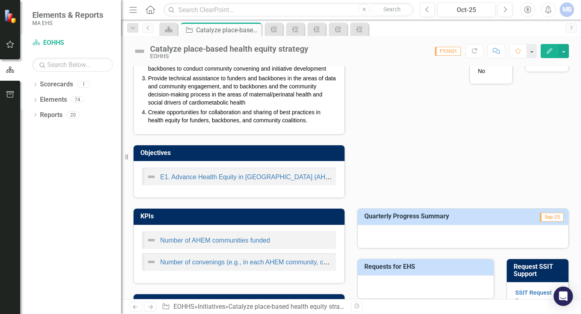
scroll to position [199, 0]
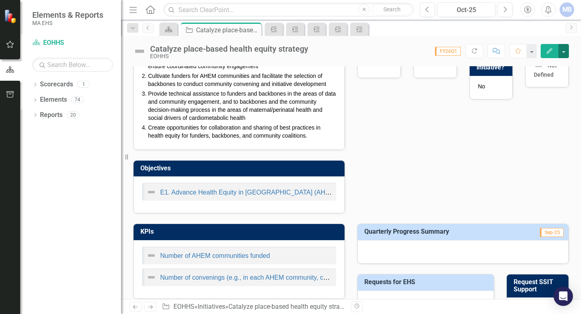
click at [564, 50] on button "button" at bounding box center [564, 51] width 10 height 14
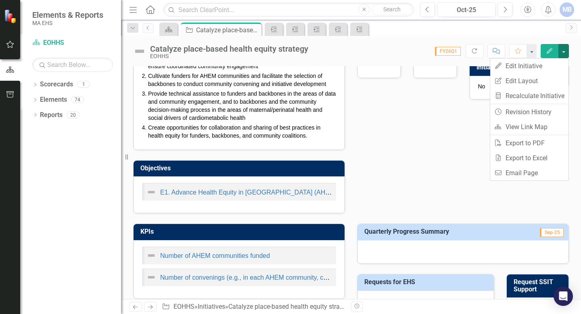
click at [545, 52] on button "Edit" at bounding box center [550, 51] width 18 height 14
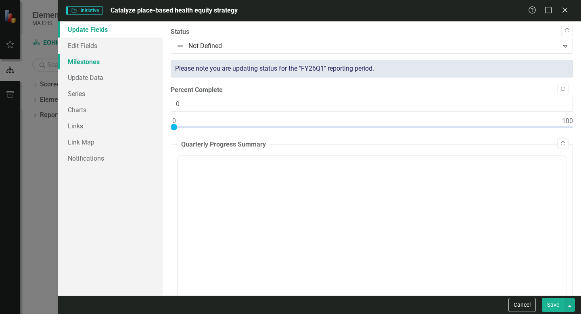
click at [109, 61] on link "Milestones" at bounding box center [110, 62] width 105 height 16
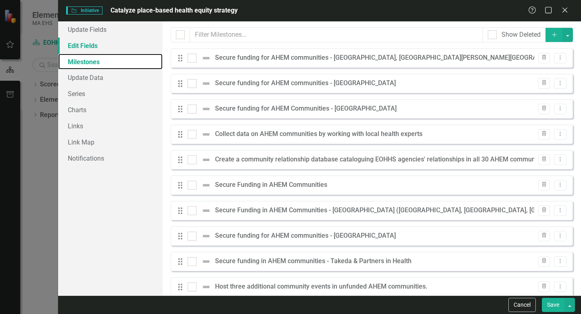
scroll to position [0, 0]
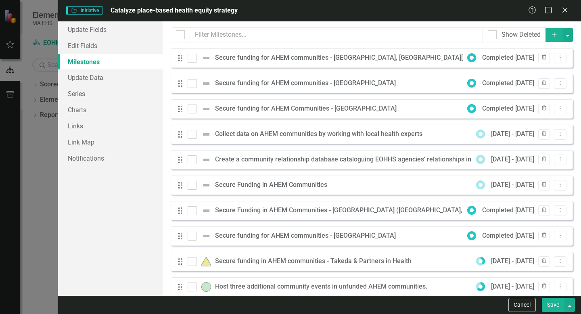
click at [551, 33] on icon "Add" at bounding box center [554, 35] width 7 height 6
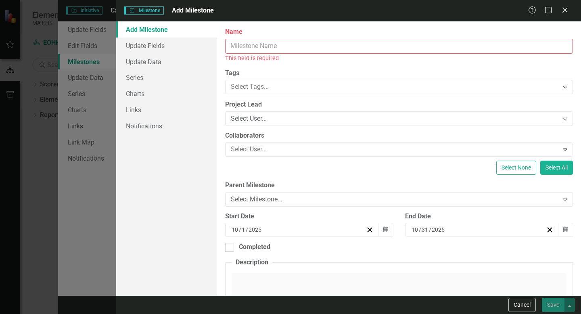
click at [304, 49] on input "Name" at bounding box center [399, 46] width 348 height 15
paste input "Improve partnership with Health Equity Compact to build"
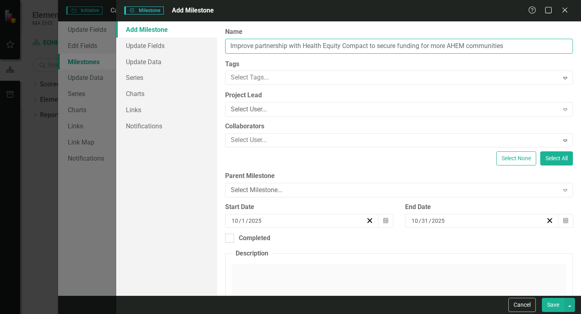
type input "Improve partnership with Health Equity Compact to secure funding for more AHEM …"
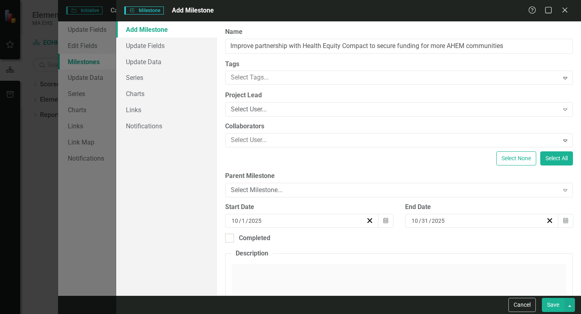
click at [270, 131] on label "Collaborators" at bounding box center [399, 126] width 348 height 9
click at [262, 135] on div at bounding box center [393, 140] width 331 height 11
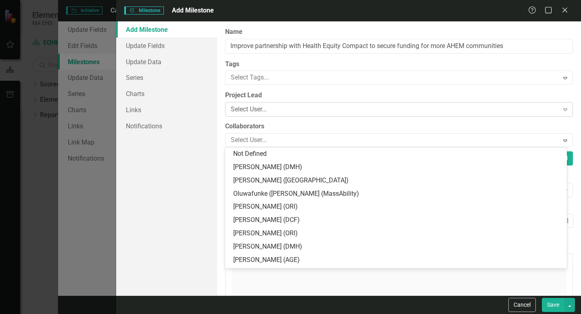
click at [276, 109] on div "Select User..." at bounding box center [395, 109] width 328 height 9
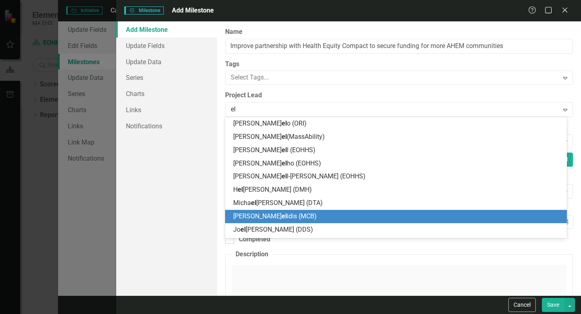
type input "e"
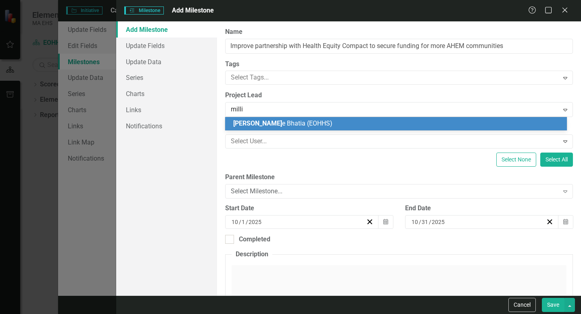
type input "[PERSON_NAME]"
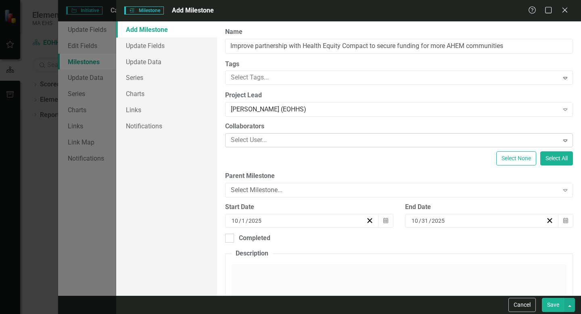
click at [251, 139] on div at bounding box center [393, 140] width 331 height 11
click at [263, 130] on label "Collaborators" at bounding box center [399, 126] width 348 height 9
click at [256, 184] on div "Select Milestone... Expand" at bounding box center [399, 190] width 348 height 15
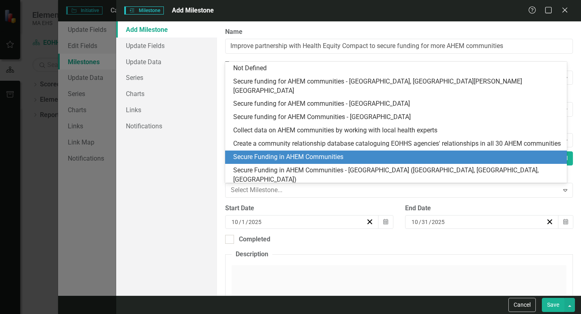
click at [273, 157] on div "Secure Funding in AHEM Communities" at bounding box center [397, 157] width 329 height 9
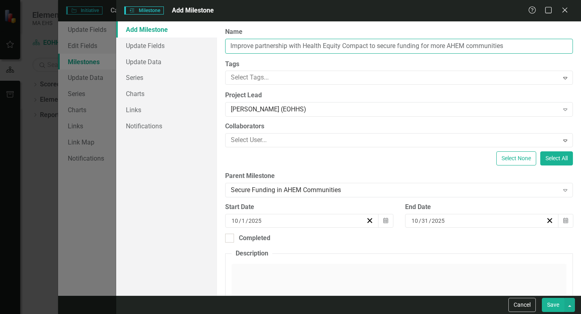
click at [292, 44] on input "Improve partnership with Health Equity Compact to secure funding for more AHEM …" at bounding box center [399, 46] width 348 height 15
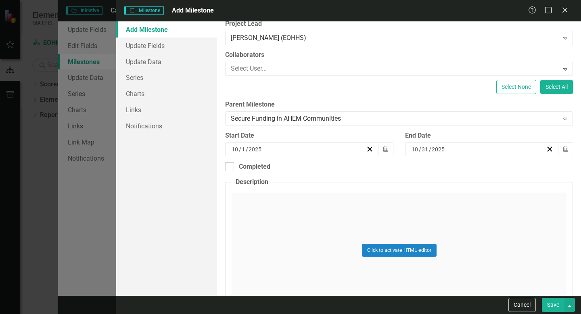
click at [488, 148] on div "[DATE]" at bounding box center [479, 149] width 136 height 8
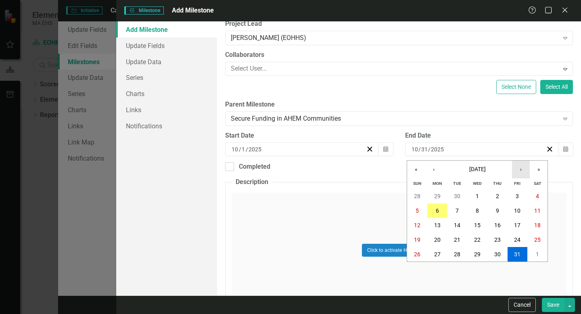
click at [521, 169] on button "›" at bounding box center [521, 170] width 18 height 18
click at [520, 170] on button "›" at bounding box center [521, 170] width 18 height 18
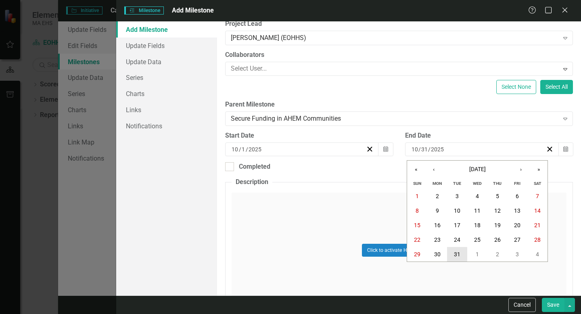
click at [455, 255] on abbr "31" at bounding box center [457, 254] width 6 height 6
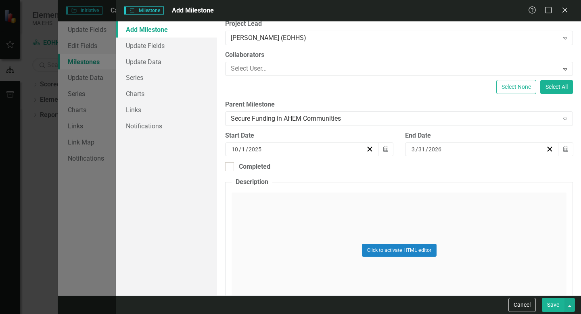
click at [371, 224] on div "Click to activate HTML editor" at bounding box center [399, 250] width 335 height 115
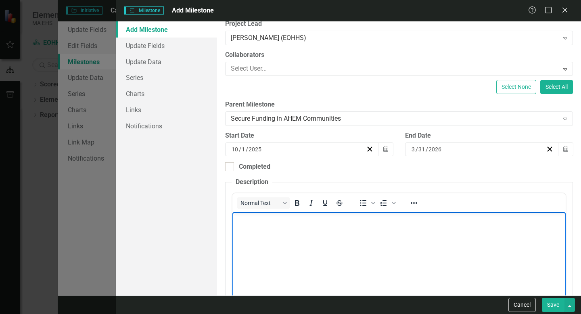
click at [343, 247] on body "Rich Text Area. Press ALT-0 for help." at bounding box center [399, 272] width 333 height 121
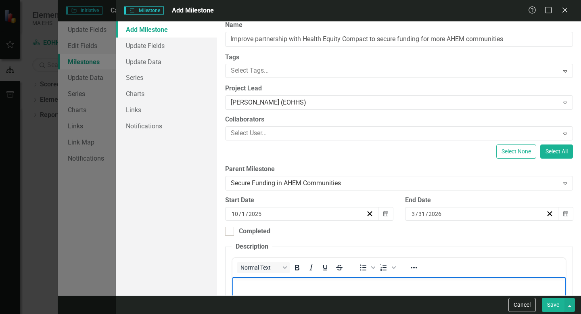
scroll to position [145, 0]
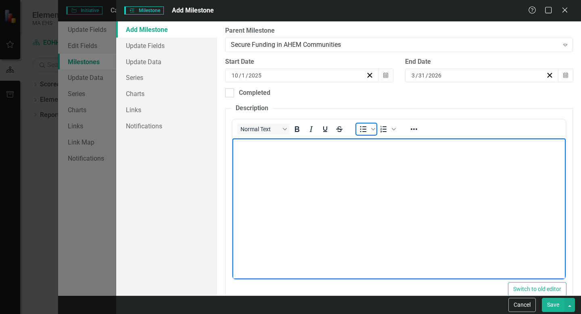
click at [361, 128] on icon "Bullet list" at bounding box center [363, 129] width 10 height 10
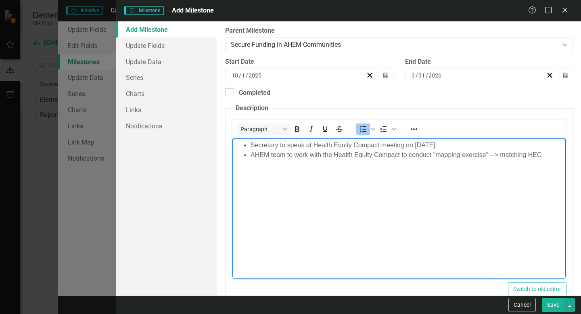
click at [382, 147] on li "Secretary to speak at Health Equity Compact meeting on [DATE]." at bounding box center [407, 145] width 313 height 10
click at [550, 150] on li "AHEM team to work with the Health Equity Compact to conduct "mapping exercise" …" at bounding box center [407, 155] width 313 height 10
click at [550, 155] on li "AHEM team to work with the Health Equity Compact to conduct "mapping exercise" …" at bounding box center [407, 155] width 313 height 10
click at [422, 159] on li "AHEM team to work with the Health Equity Compact to conduct "mapping exercise" …" at bounding box center [407, 159] width 313 height 19
click at [419, 166] on li "AHEM team to work with the Health Equity Compact to conduct "mapping exercise" …" at bounding box center [407, 159] width 313 height 19
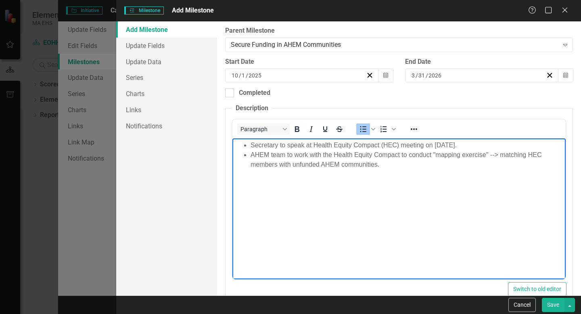
click at [486, 153] on li "AHEM team to work with the Health Equity Compact to conduct "mapping exercise" …" at bounding box center [407, 159] width 313 height 19
click at [353, 164] on li "AHEM team to work with the Health Equity Compact to conduct "mapping exercise" …" at bounding box center [407, 159] width 313 height 19
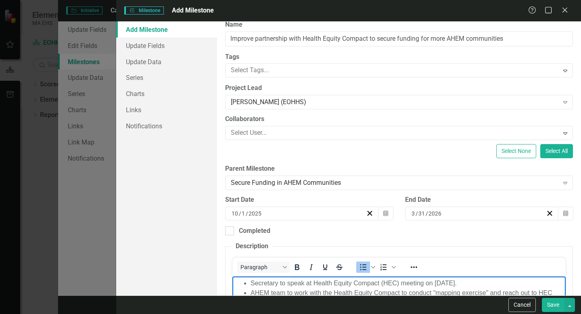
scroll to position [2, 0]
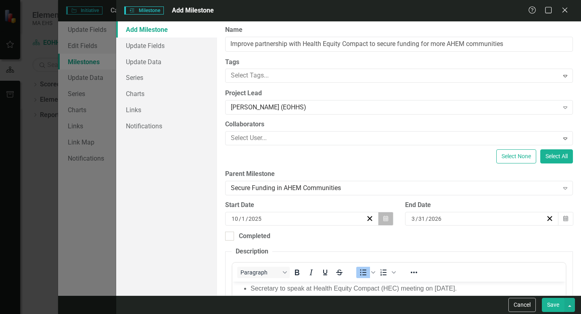
click at [384, 218] on icon "button" at bounding box center [386, 219] width 5 height 6
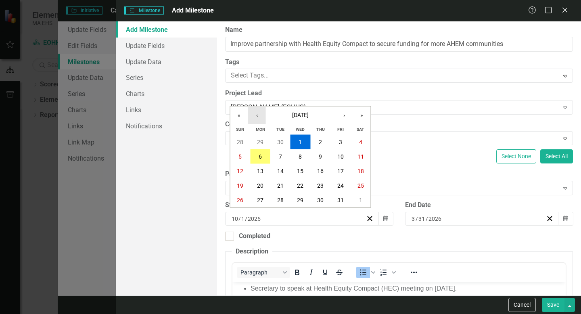
click at [256, 115] on button "‹" at bounding box center [257, 116] width 18 height 18
click at [280, 143] on abbr "1" at bounding box center [280, 142] width 3 height 6
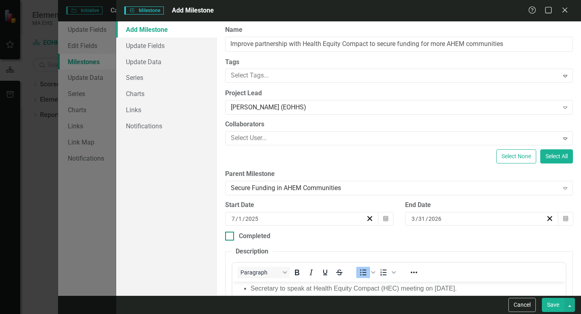
scroll to position [51, 0]
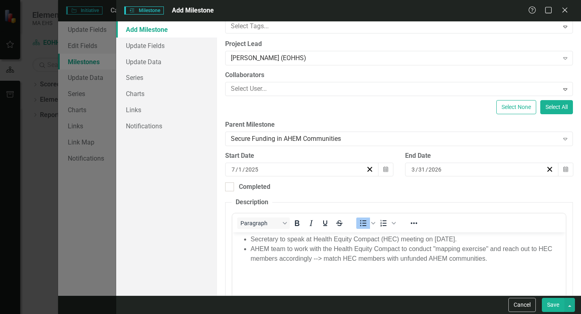
click at [503, 171] on div "[DATE]" at bounding box center [479, 170] width 136 height 8
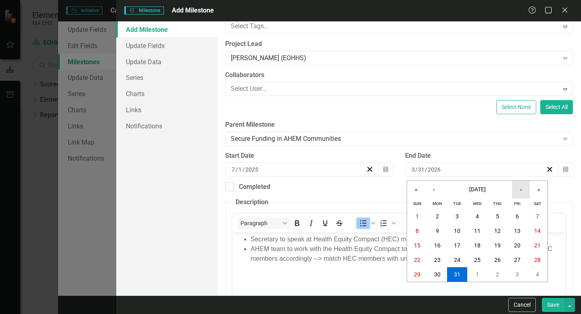
click at [522, 193] on button "›" at bounding box center [521, 190] width 18 height 18
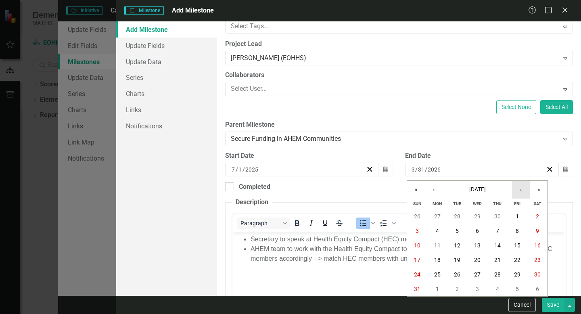
click at [522, 193] on button "›" at bounding box center [521, 190] width 18 height 18
click at [461, 214] on button "30" at bounding box center [457, 216] width 20 height 15
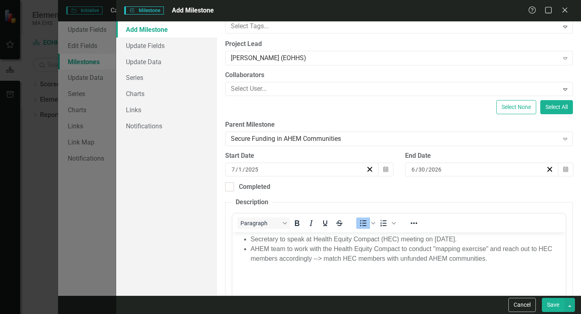
click at [553, 301] on button "Save" at bounding box center [553, 305] width 23 height 14
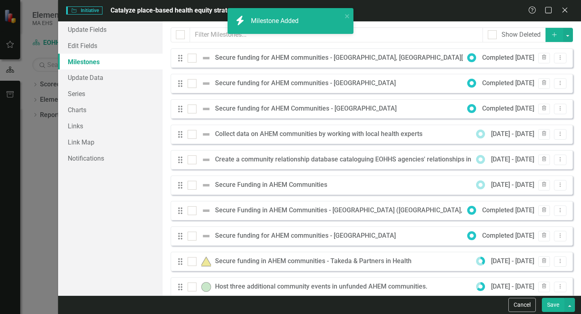
checkbox input "false"
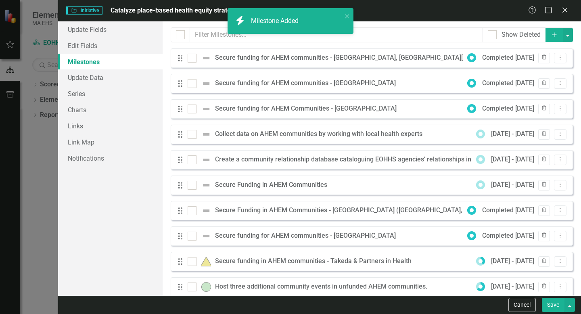
checkbox input "true"
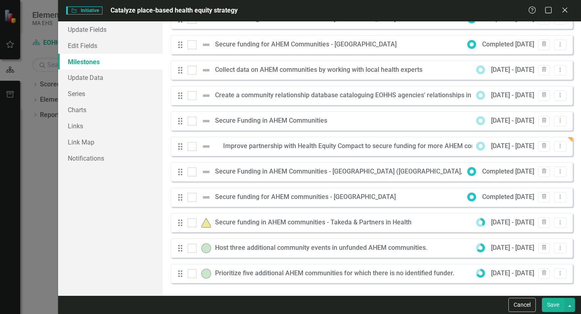
scroll to position [0, 0]
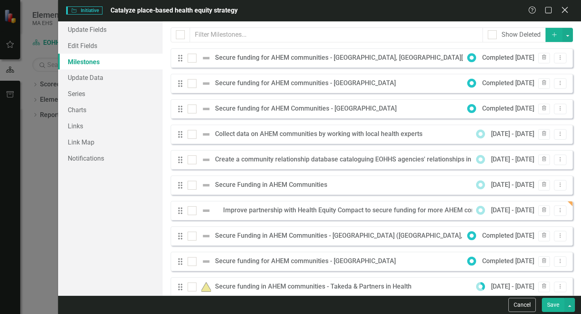
click at [562, 13] on icon at bounding box center [565, 10] width 6 height 6
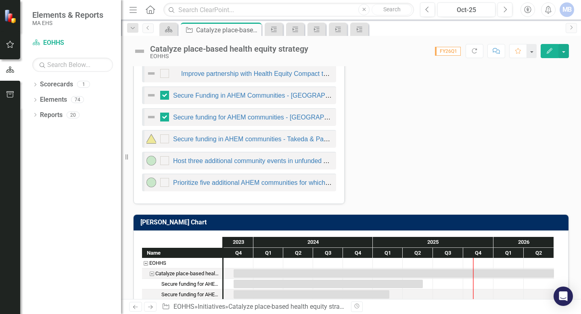
scroll to position [597, 0]
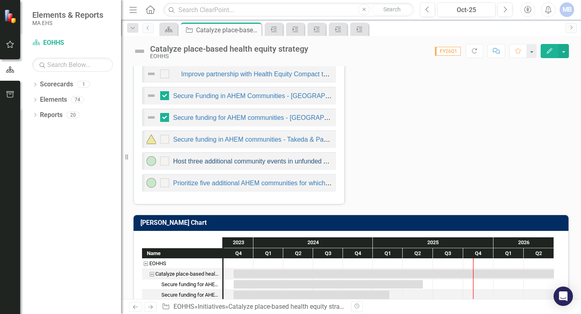
click at [231, 160] on link "Host three additional community events in unfunded AHEM communities." at bounding box center [277, 161] width 209 height 7
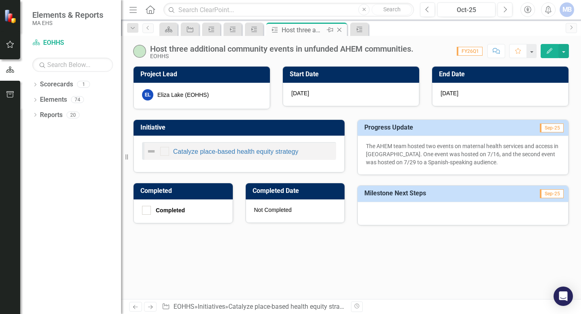
click at [341, 28] on icon at bounding box center [339, 30] width 4 height 4
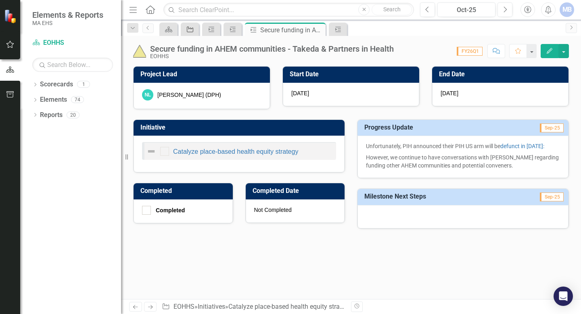
click at [186, 30] on icon "Initiative" at bounding box center [190, 29] width 8 height 6
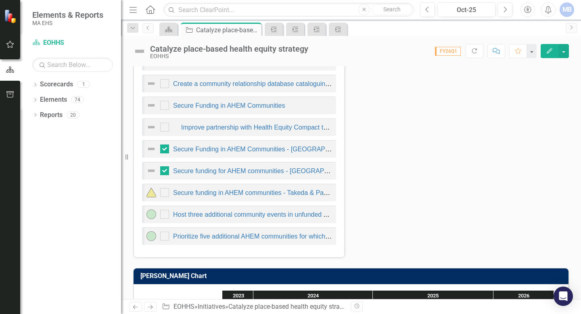
scroll to position [544, 0]
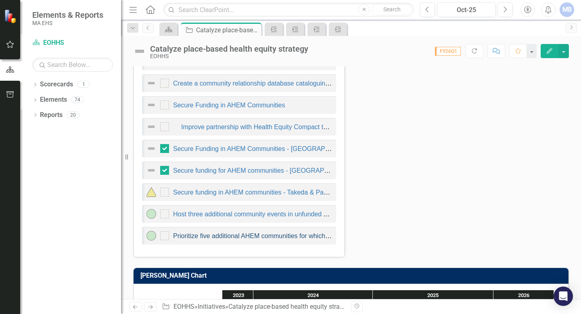
click at [202, 233] on link "Prioritize five additional AHEM communities for which there is no identified fu…" at bounding box center [289, 236] width 233 height 7
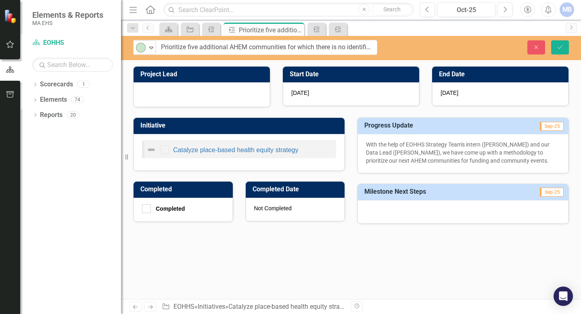
drag, startPoint x: 267, startPoint y: 46, endPoint x: 349, endPoint y: 47, distance: 82.0
click at [349, 47] on input "Prioritize five additional AHEM communities for which there is no identified fu…" at bounding box center [266, 47] width 221 height 15
click at [337, 65] on div "On-track Expand Prioritize five additional AHEM communities for which there is …" at bounding box center [351, 167] width 460 height 263
click at [291, 111] on div "Initiative Catalyze place-based health equity strategy" at bounding box center [239, 139] width 224 height 64
click at [392, 137] on div "With the help of EOHHS Strategy Team's intern ([PERSON_NAME]) and our Data Lead…" at bounding box center [463, 153] width 211 height 39
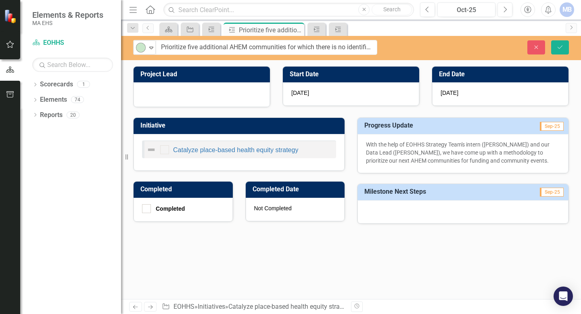
click at [390, 152] on p "With the help of EOHHS Strategy Team's intern ([PERSON_NAME]) and our Data Lead…" at bounding box center [463, 152] width 194 height 24
click at [562, 50] on icon "Save" at bounding box center [560, 47] width 7 height 6
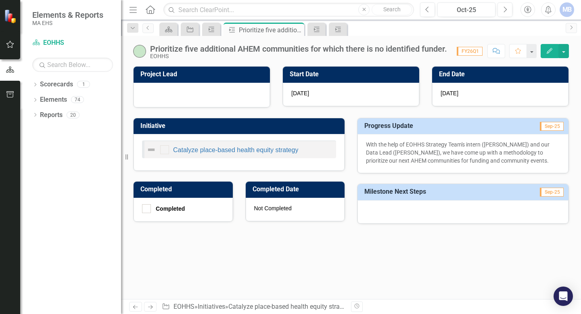
click at [547, 50] on icon "Edit" at bounding box center [549, 51] width 7 height 6
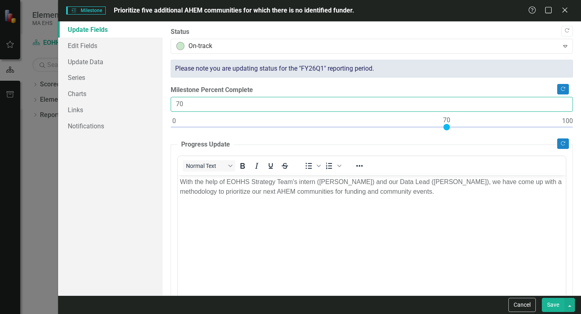
click at [256, 105] on input "70" at bounding box center [372, 104] width 402 height 15
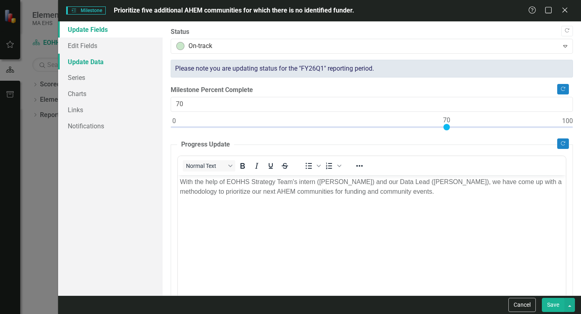
click at [98, 61] on link "Update Data" at bounding box center [110, 62] width 105 height 16
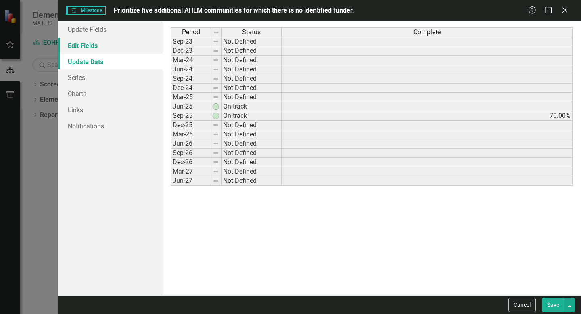
click at [95, 45] on link "Edit Fields" at bounding box center [110, 46] width 105 height 16
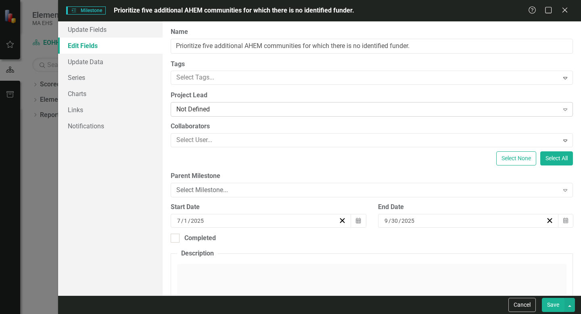
click at [218, 109] on div "Not Defined" at bounding box center [367, 109] width 382 height 9
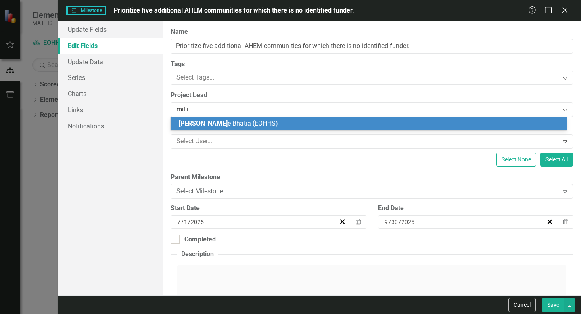
type input "[PERSON_NAME]"
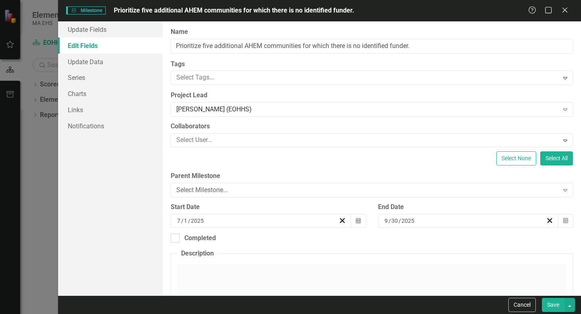
click at [553, 308] on button "Save" at bounding box center [553, 305] width 23 height 14
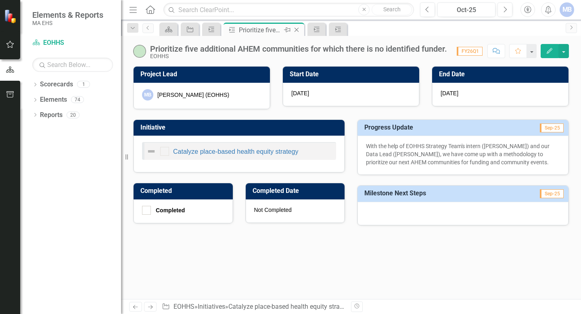
click at [298, 31] on icon at bounding box center [297, 30] width 4 height 4
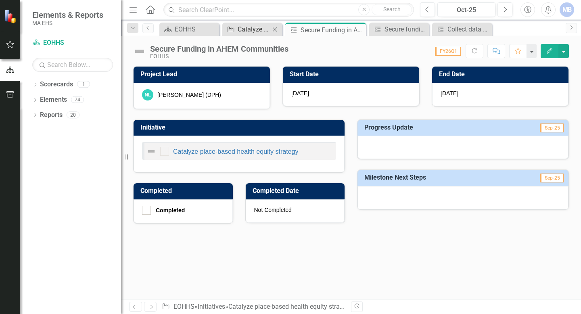
click at [244, 30] on div "Catalyze place-based health equity strategy" at bounding box center [254, 29] width 32 height 10
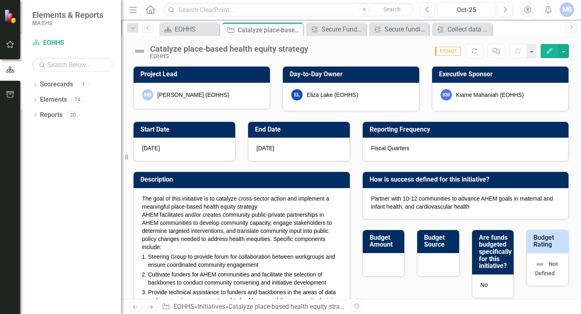
checkbox input "false"
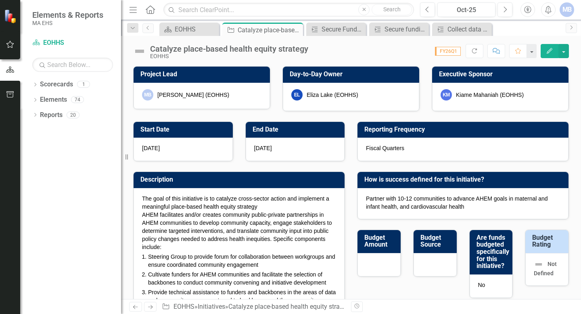
checkbox input "true"
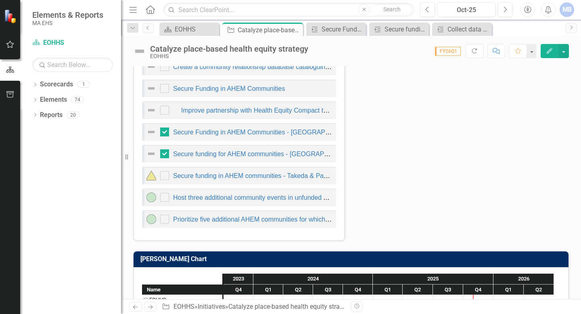
scroll to position [561, 0]
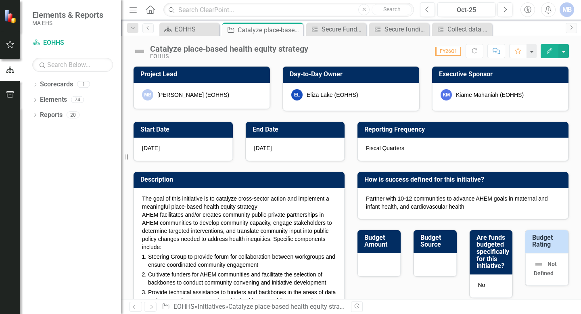
scroll to position [561, 0]
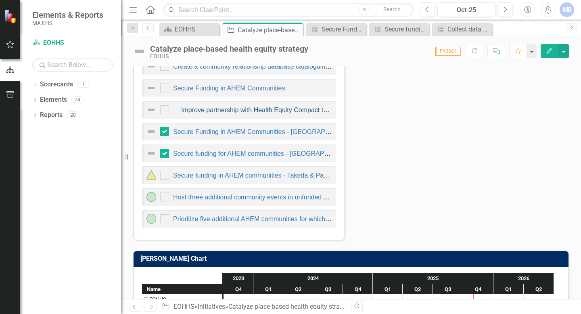
click at [224, 108] on link "Improve partnership with Health Equity Compact to secure funding for more AHEM …" at bounding box center [318, 110] width 274 height 7
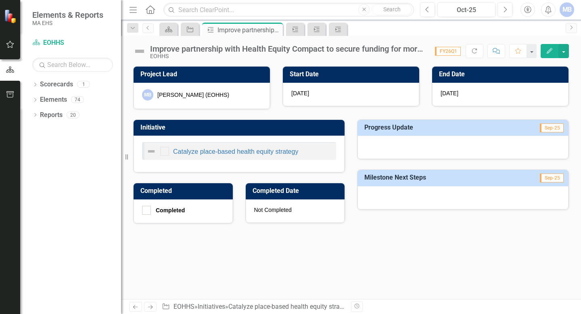
click at [551, 50] on icon "button" at bounding box center [550, 51] width 6 height 6
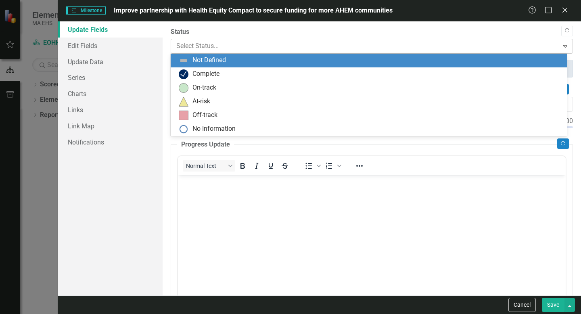
click at [218, 44] on div at bounding box center [364, 46] width 377 height 11
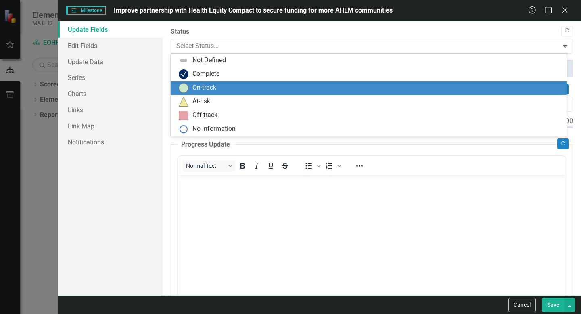
click at [211, 91] on div "On-track" at bounding box center [205, 87] width 24 height 9
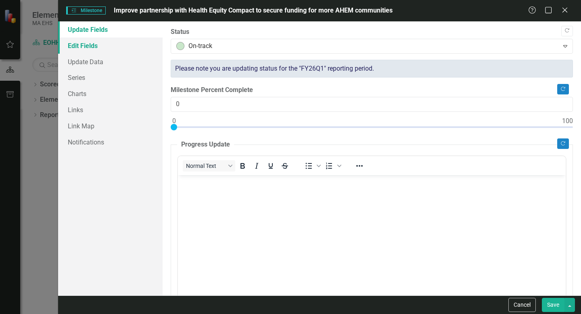
click at [104, 46] on link "Edit Fields" at bounding box center [110, 46] width 105 height 16
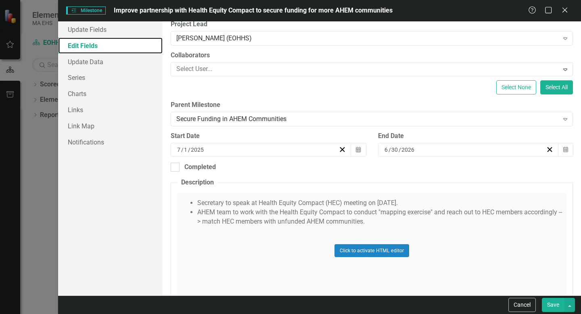
scroll to position [73, 0]
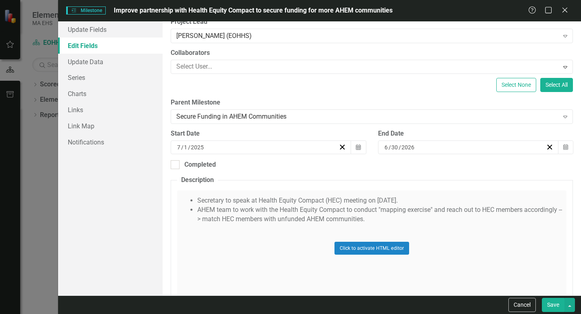
click at [269, 228] on div "Click to activate HTML editor" at bounding box center [372, 248] width 390 height 115
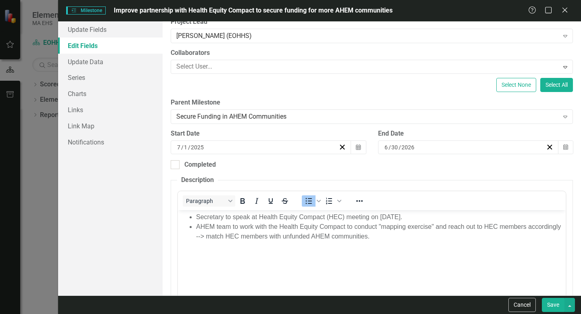
scroll to position [0, 0]
click at [304, 233] on li "AHEM team to work with the Health Equity Compact to conduct "mapping exercise" …" at bounding box center [380, 231] width 368 height 19
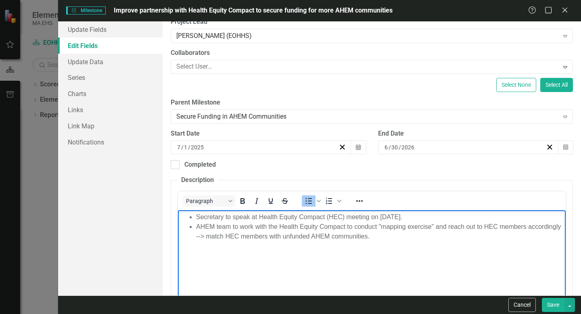
click at [308, 231] on li "AHEM team to work with the Health Equity Compact to conduct "mapping exercise" …" at bounding box center [380, 231] width 368 height 19
click at [428, 237] on li "AHEM team to work with the Health Equity Compact to conduct "mapping exercise" …" at bounding box center [380, 231] width 368 height 19
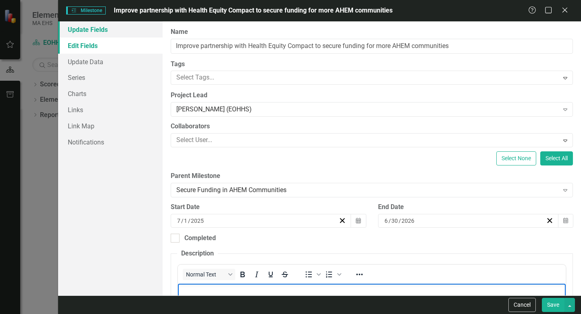
click at [87, 33] on link "Update Fields" at bounding box center [110, 29] width 105 height 16
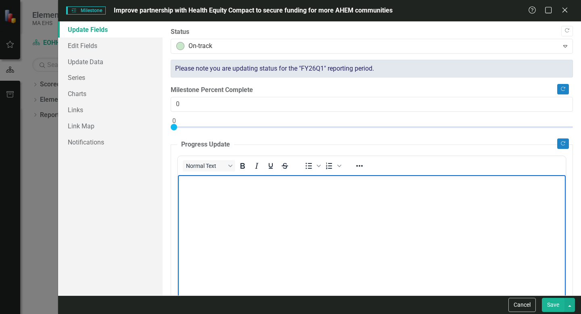
click at [245, 210] on body "Rich Text Area. Press ALT-0 for help." at bounding box center [372, 235] width 388 height 121
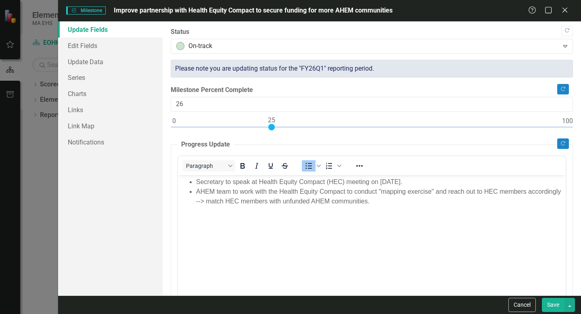
type input "25"
drag, startPoint x: 174, startPoint y: 126, endPoint x: 270, endPoint y: 126, distance: 96.5
click at [270, 126] on div at bounding box center [271, 127] width 6 height 6
click at [549, 303] on button "Save" at bounding box center [553, 305] width 23 height 14
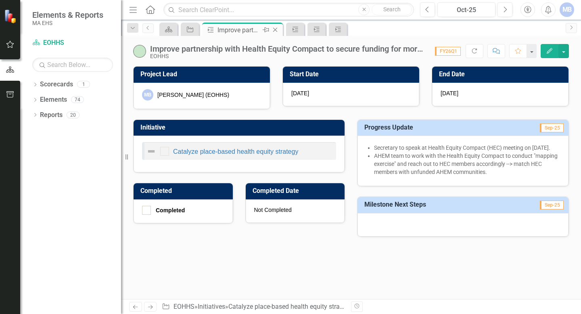
click at [275, 29] on icon at bounding box center [275, 30] width 4 height 4
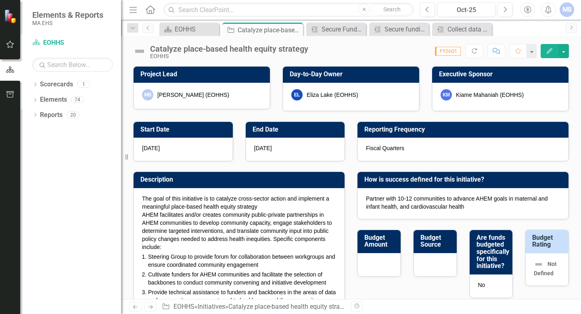
checkbox input "false"
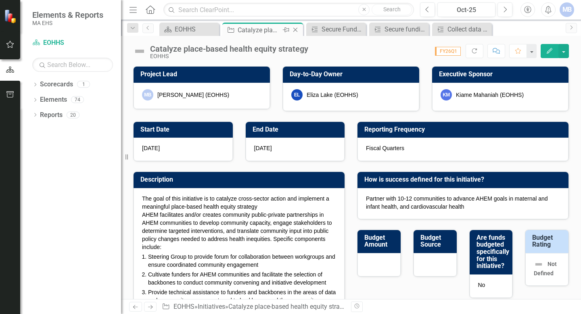
checkbox input "true"
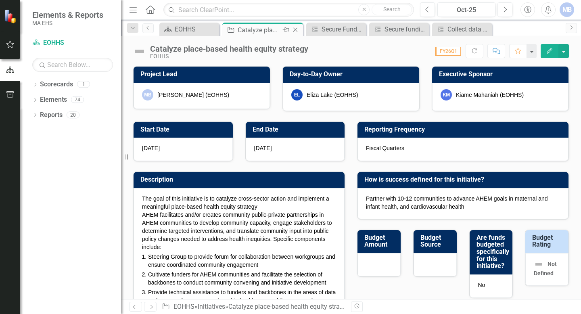
click at [260, 29] on div "Catalyze place-based health equity strategy" at bounding box center [259, 30] width 43 height 10
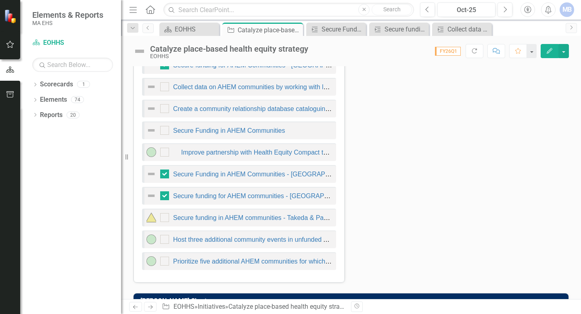
scroll to position [519, 0]
